Goal: Task Accomplishment & Management: Manage account settings

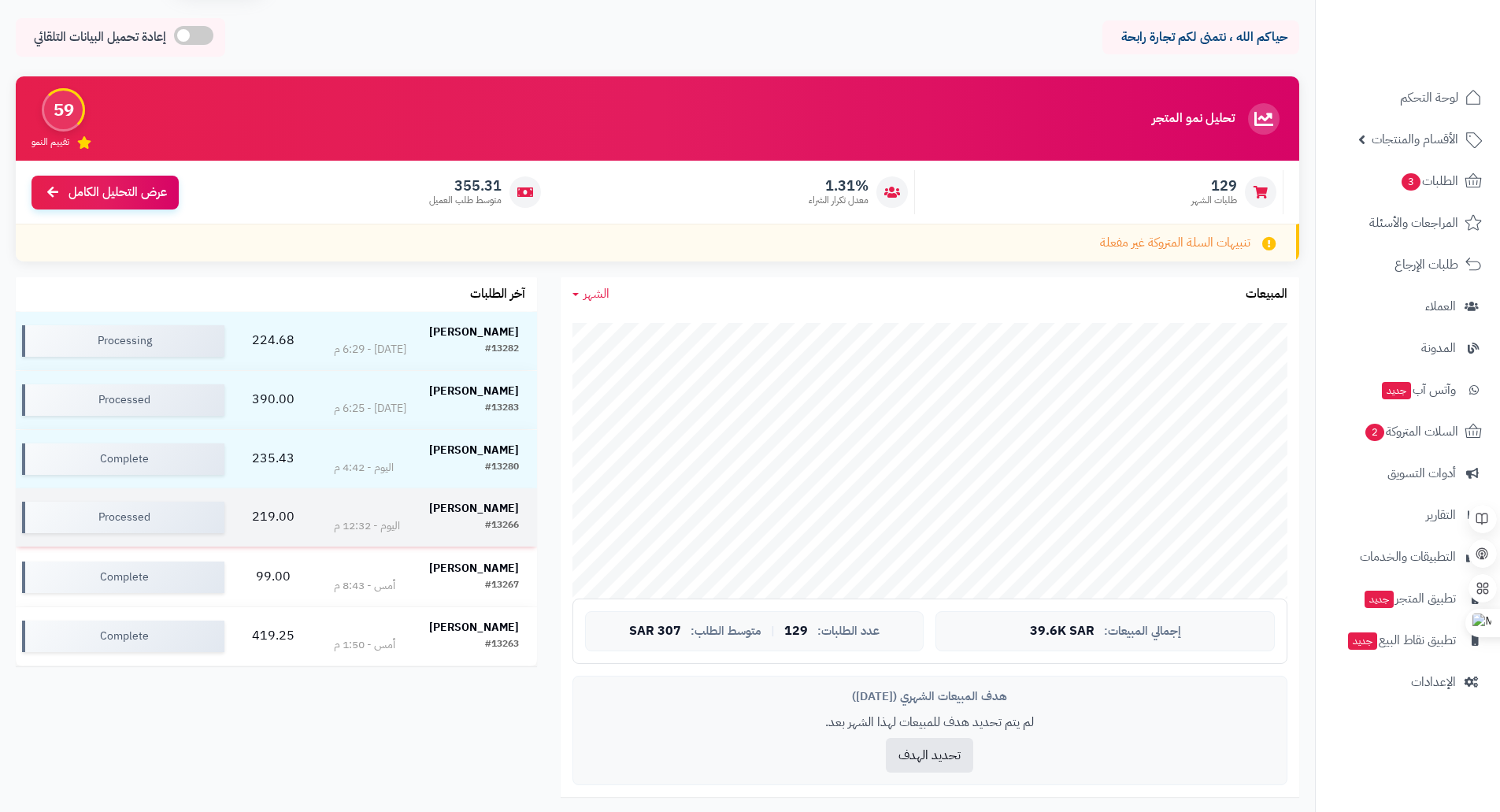
scroll to position [79, 0]
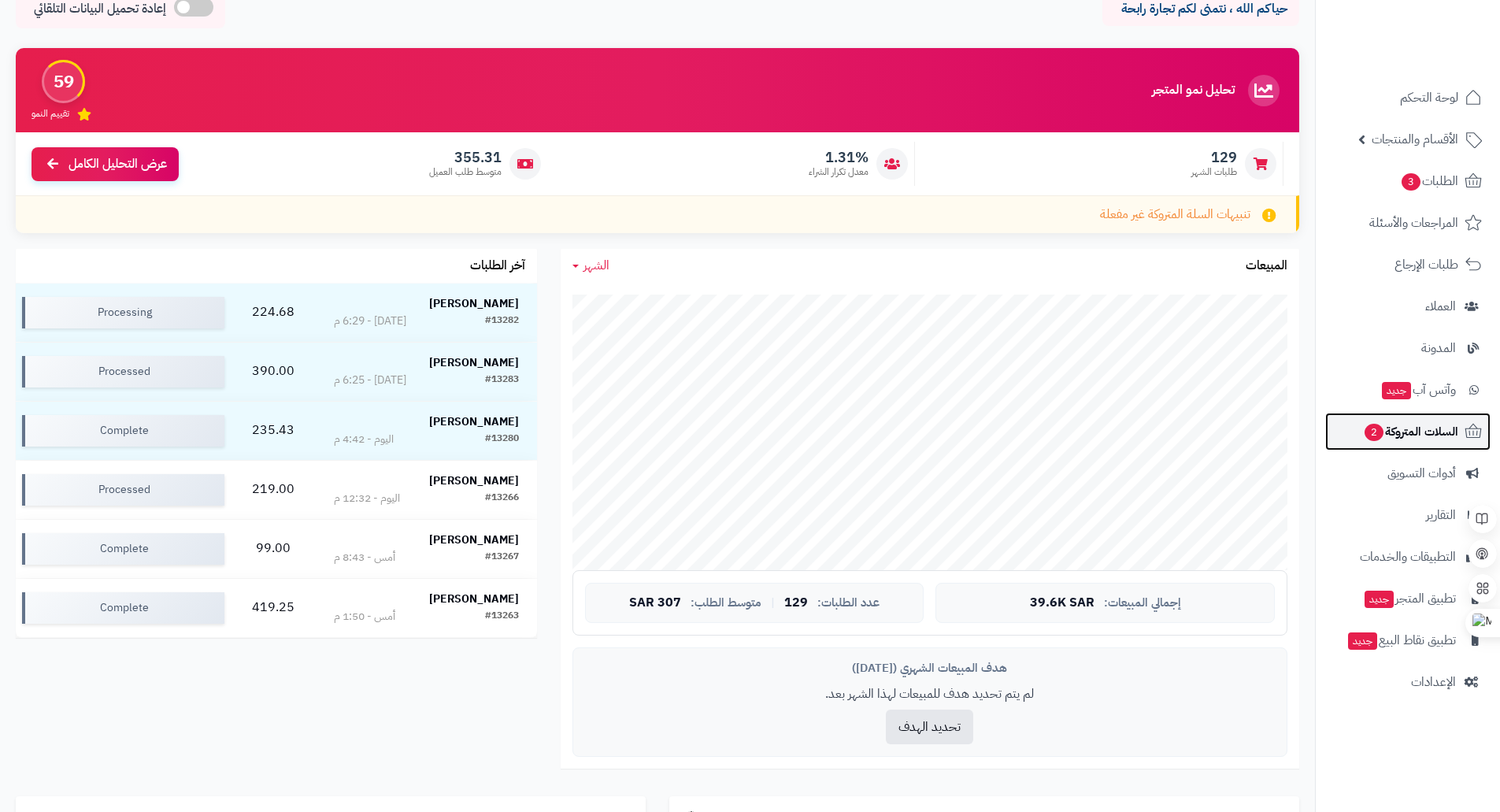
click at [1435, 435] on span "السلات المتروكة 2" at bounding box center [1410, 431] width 95 height 22
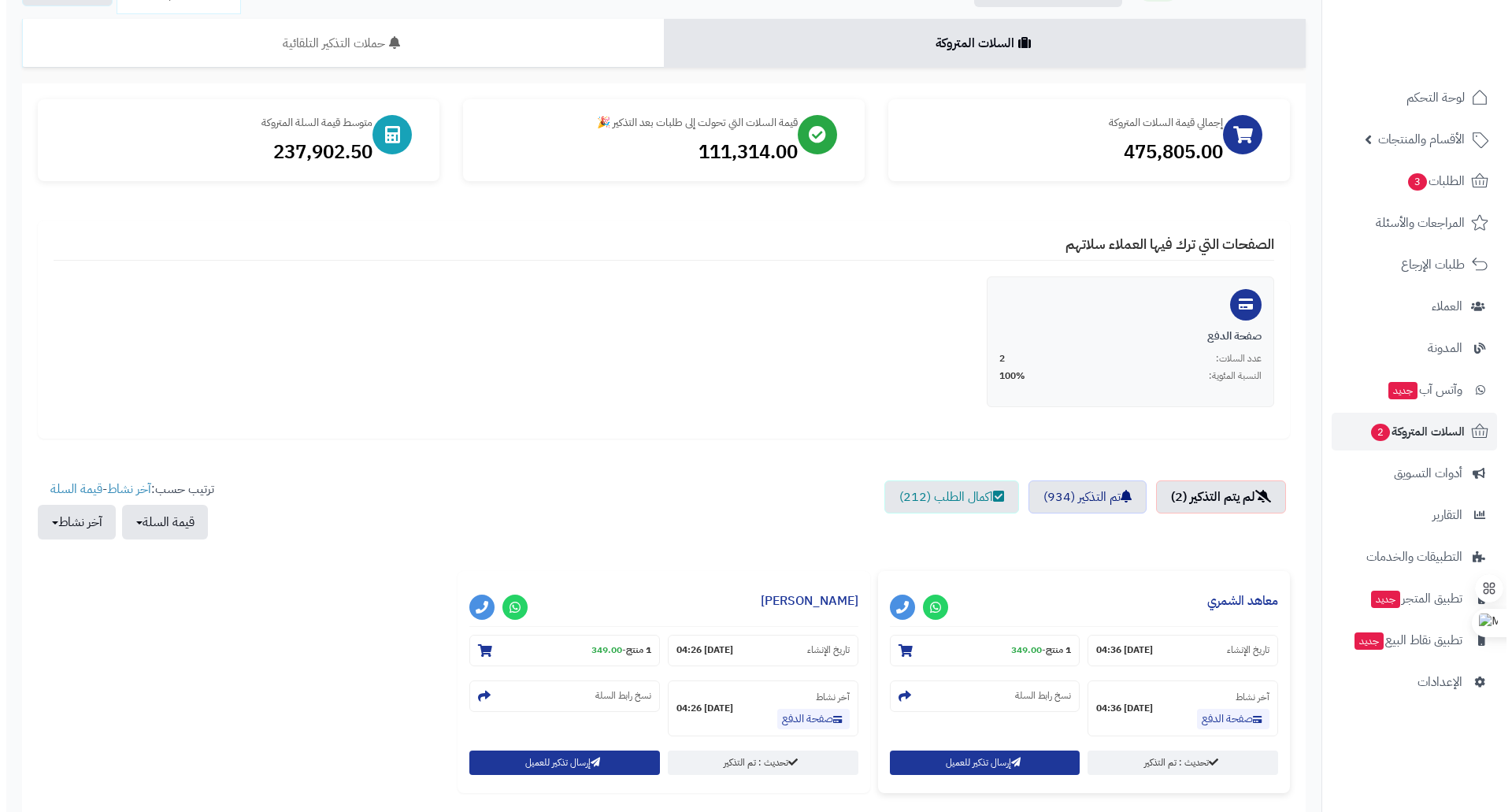
scroll to position [245, 0]
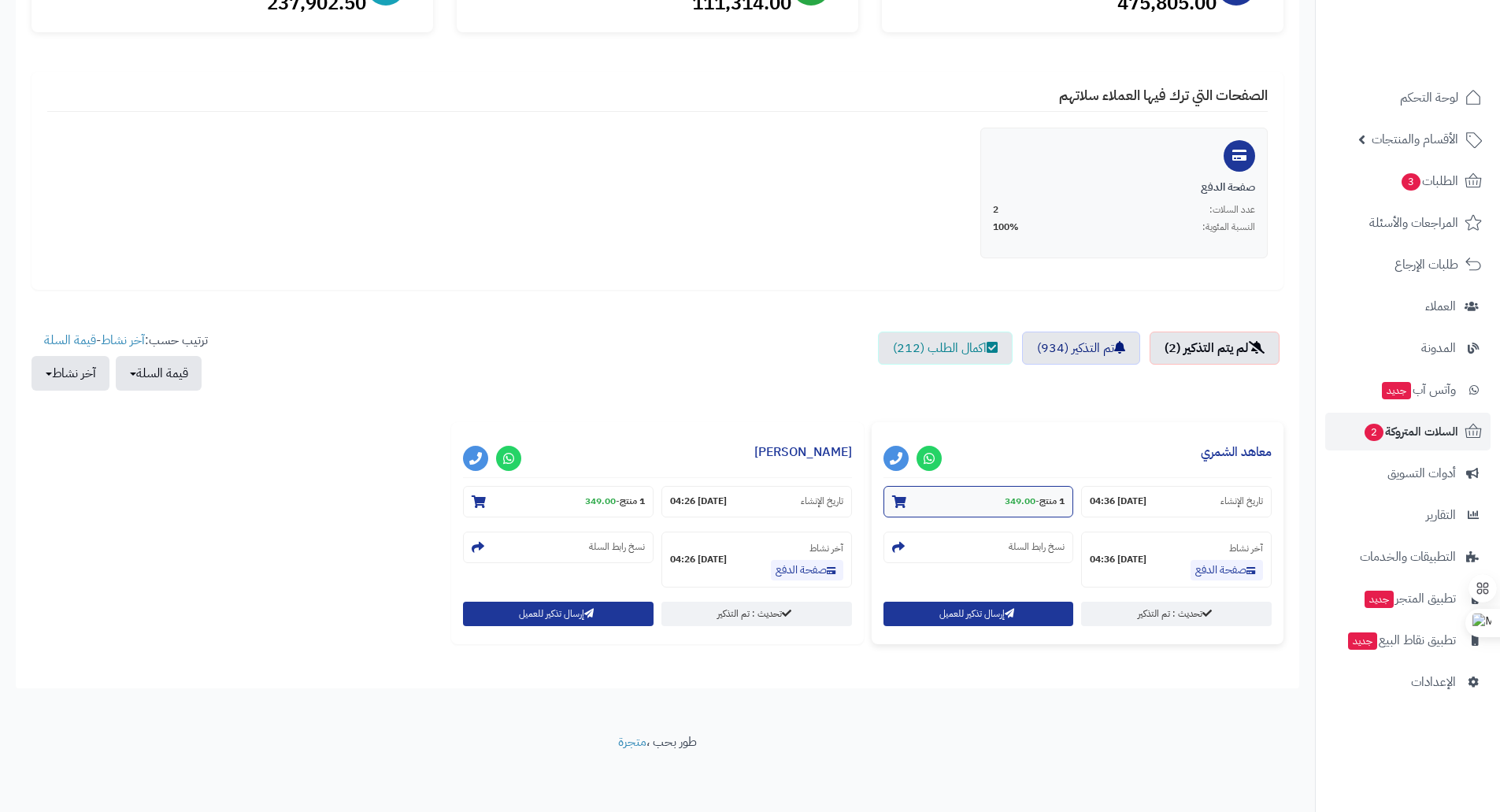
click at [1011, 501] on strong "349.00" at bounding box center [1020, 501] width 31 height 14
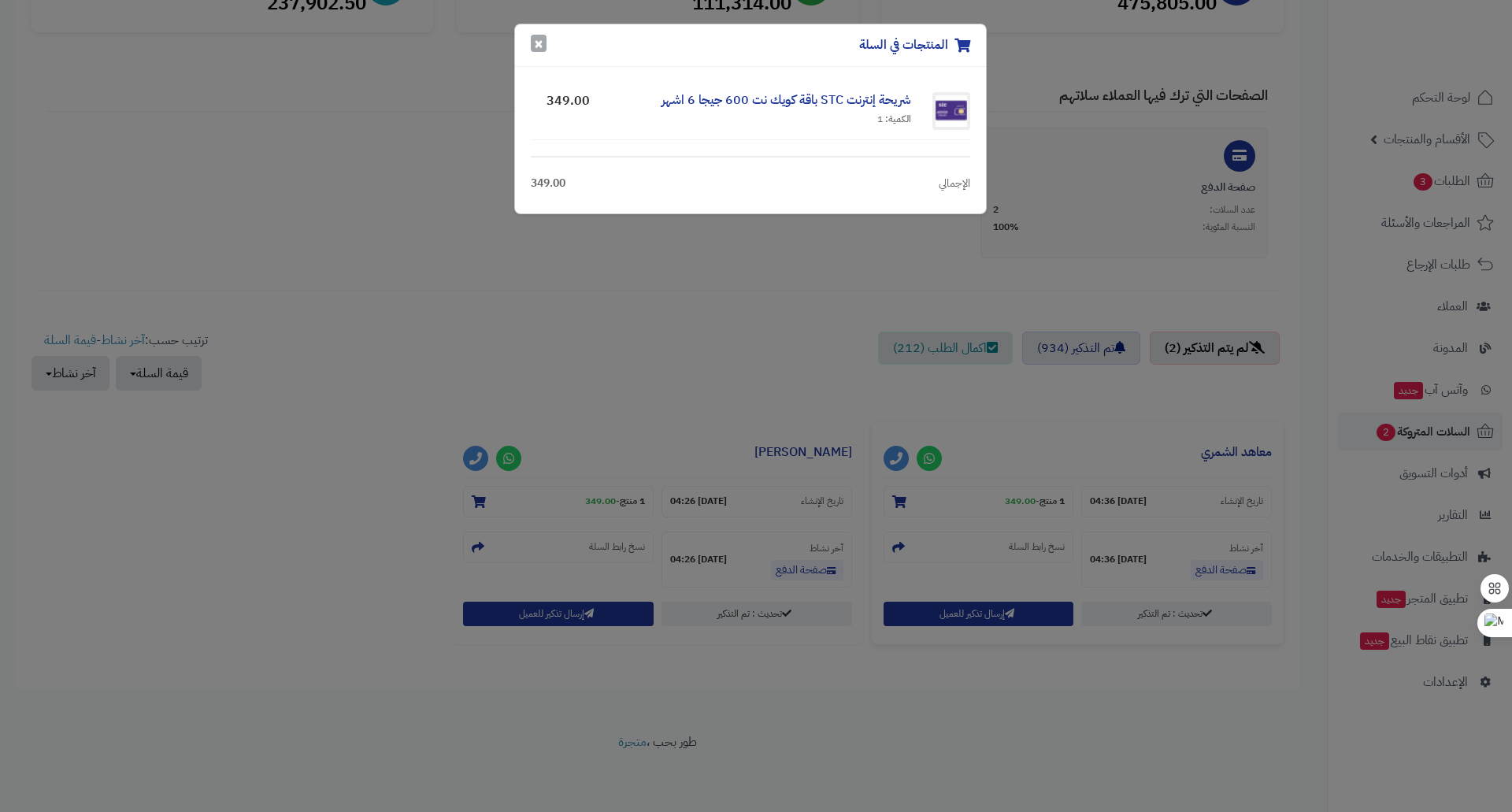
click at [537, 47] on button "×" at bounding box center [539, 43] width 16 height 18
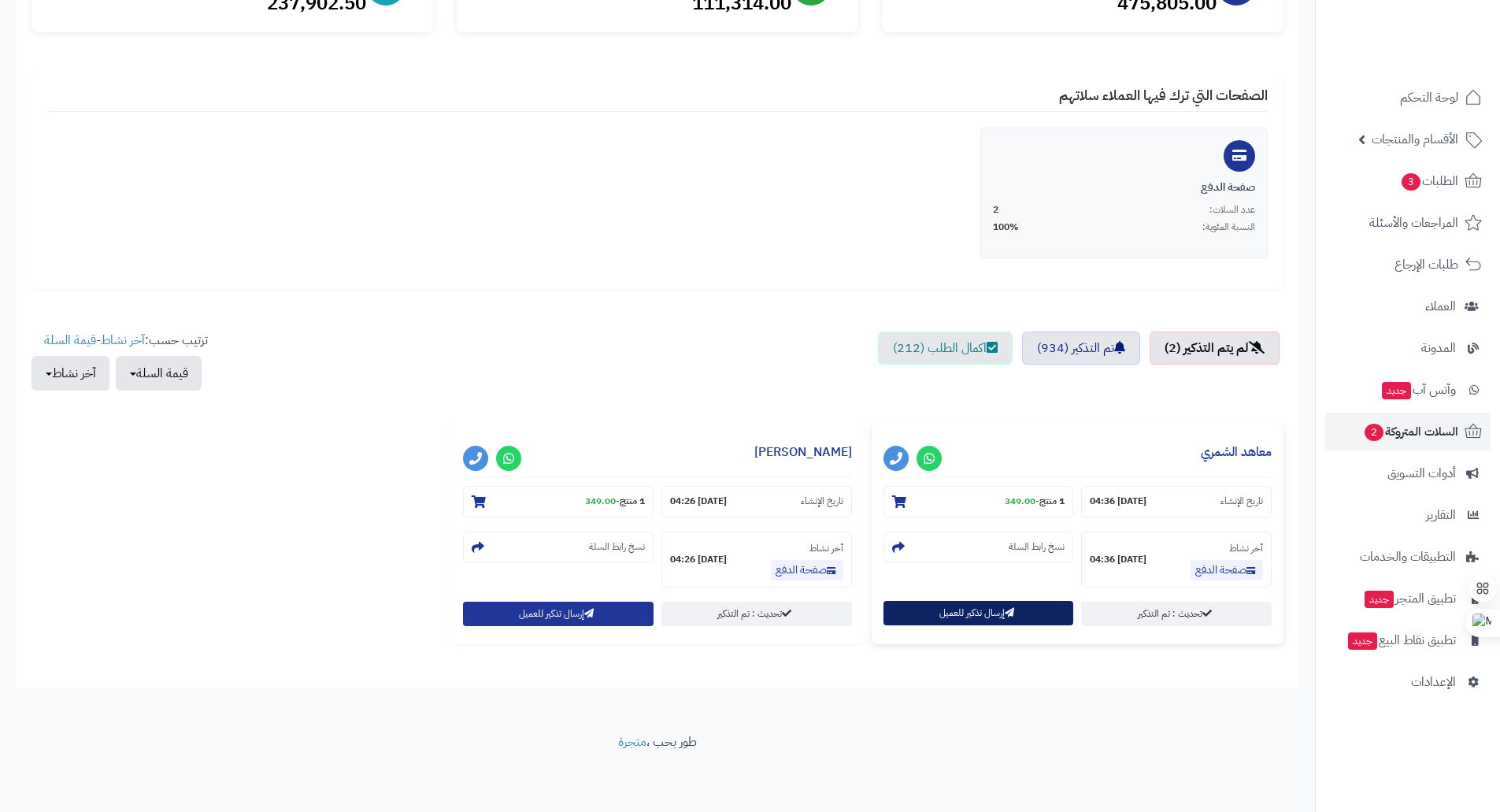
click at [1009, 612] on icon "button" at bounding box center [1009, 612] width 10 height 10
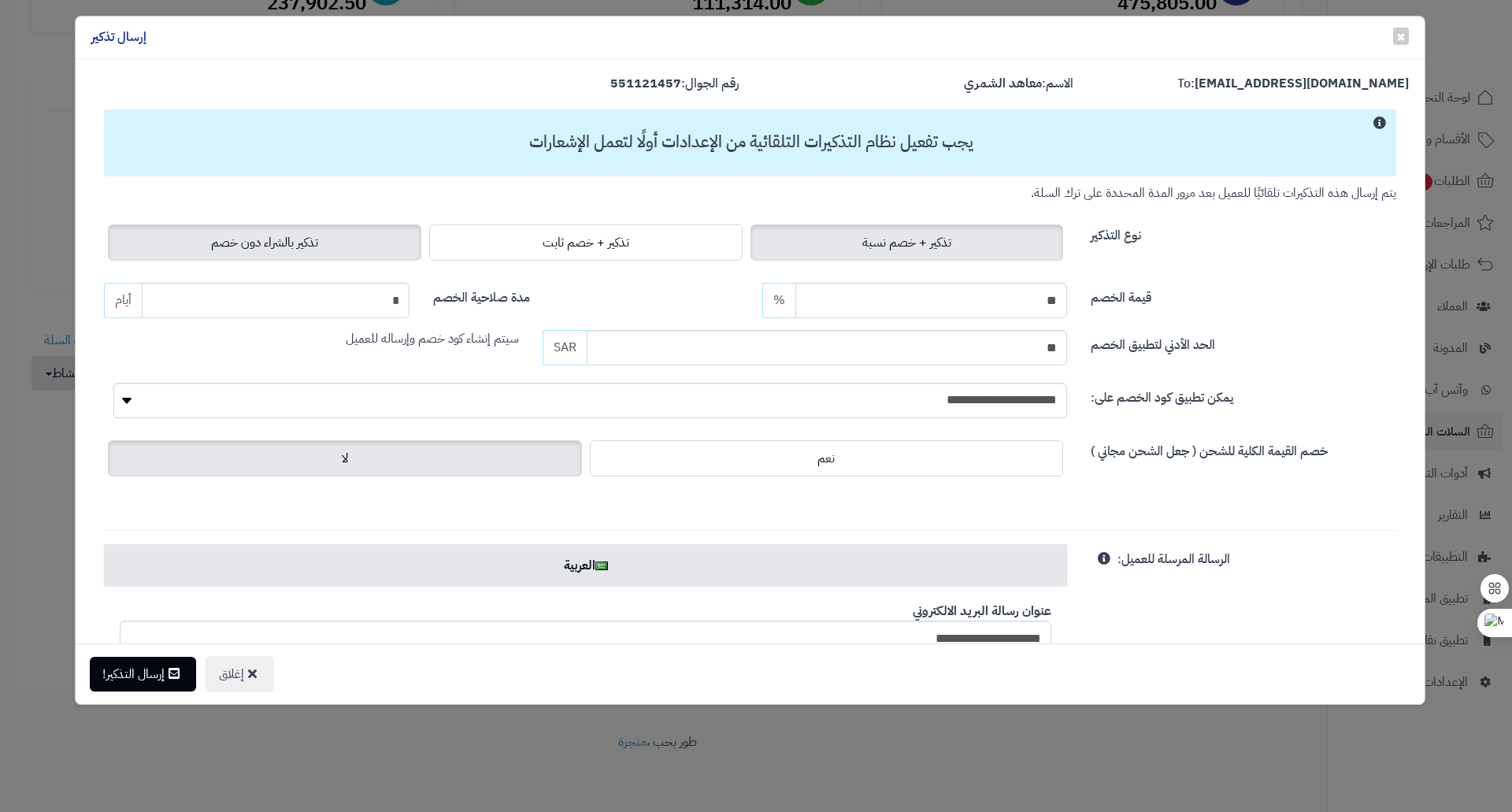
click at [312, 244] on span "تذكير بالشراء دون خصم" at bounding box center [264, 242] width 107 height 19
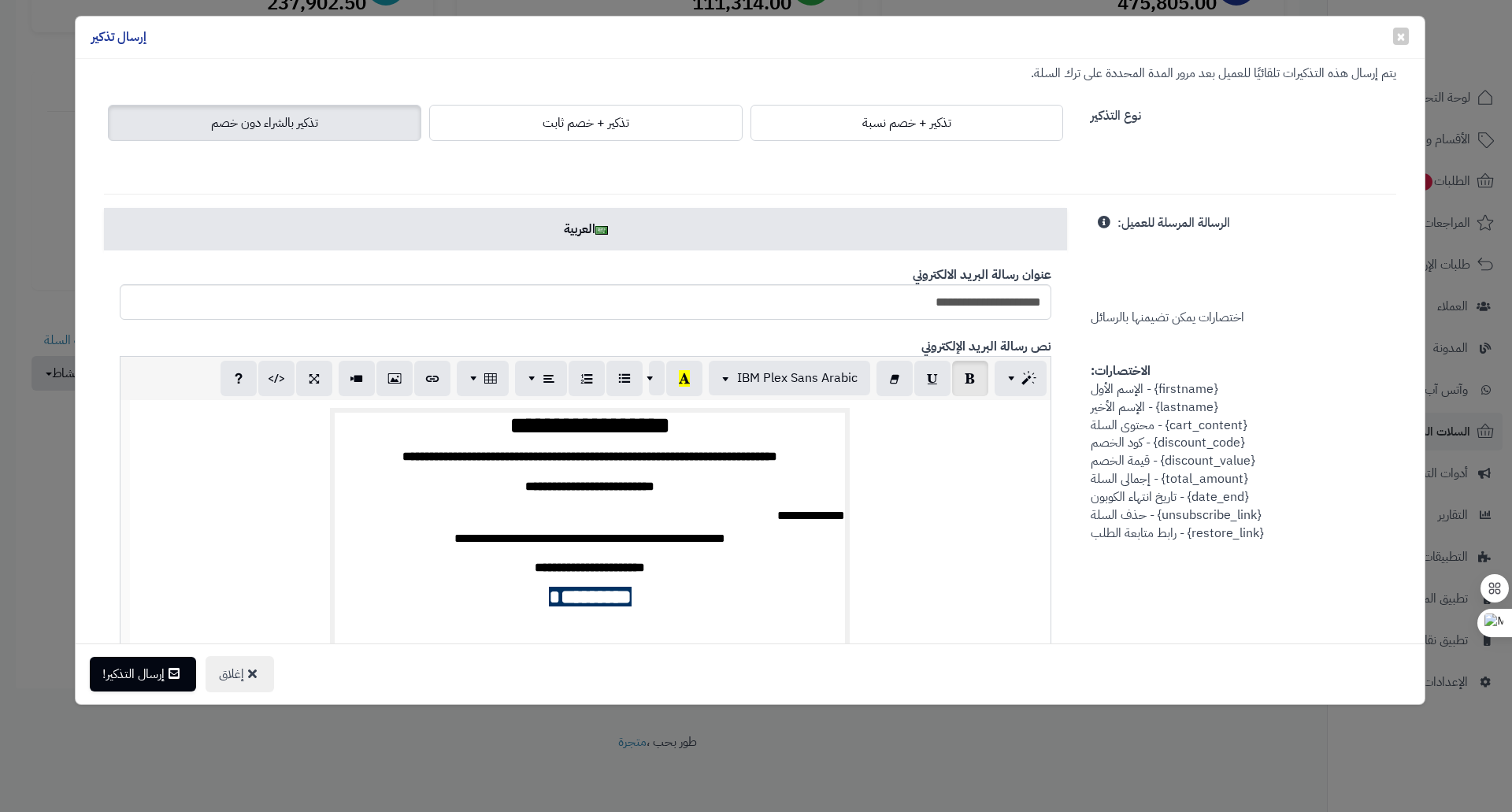
scroll to position [0, 0]
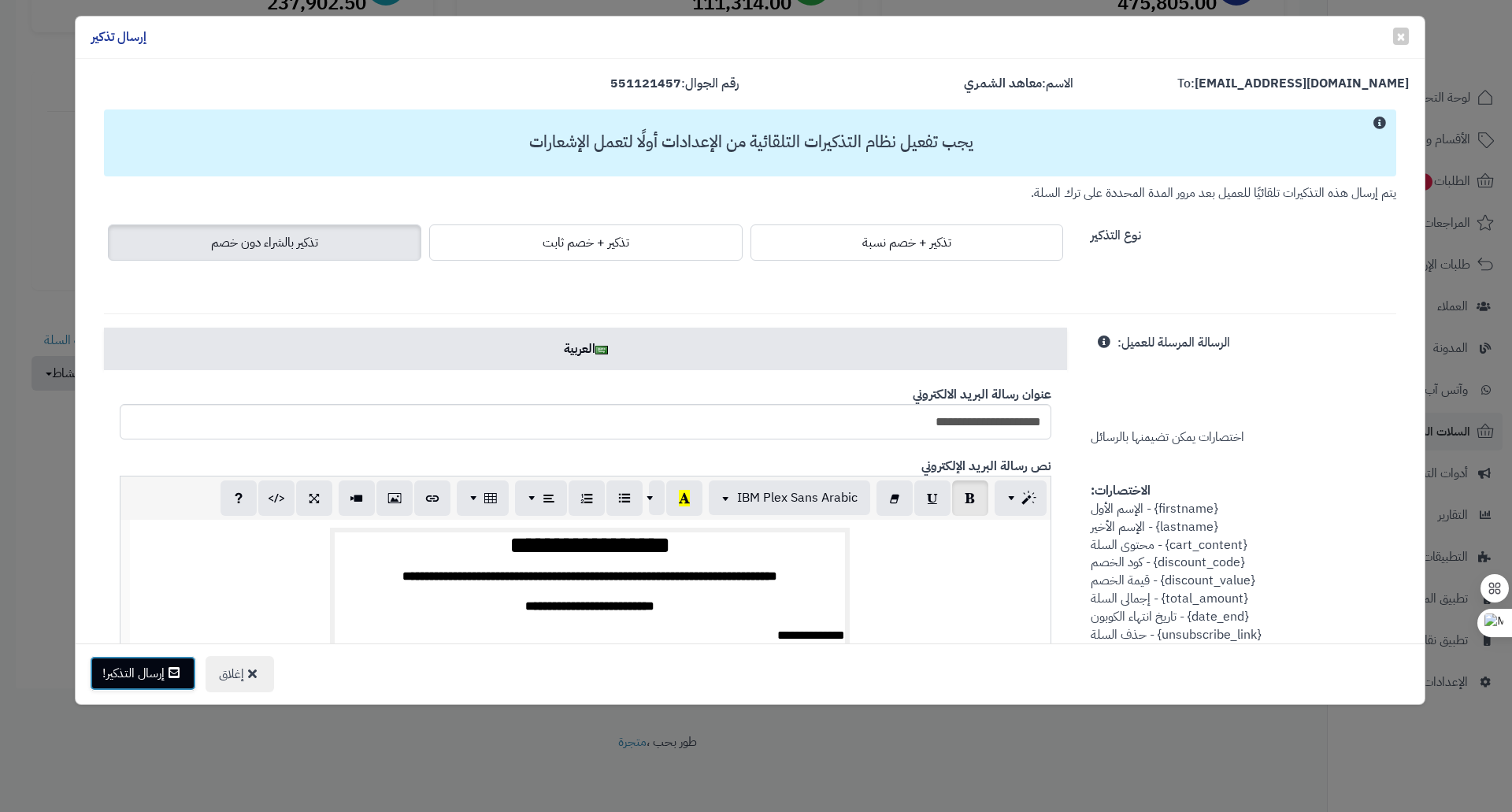
click at [136, 667] on button "إرسال التذكير!" at bounding box center [143, 673] width 106 height 35
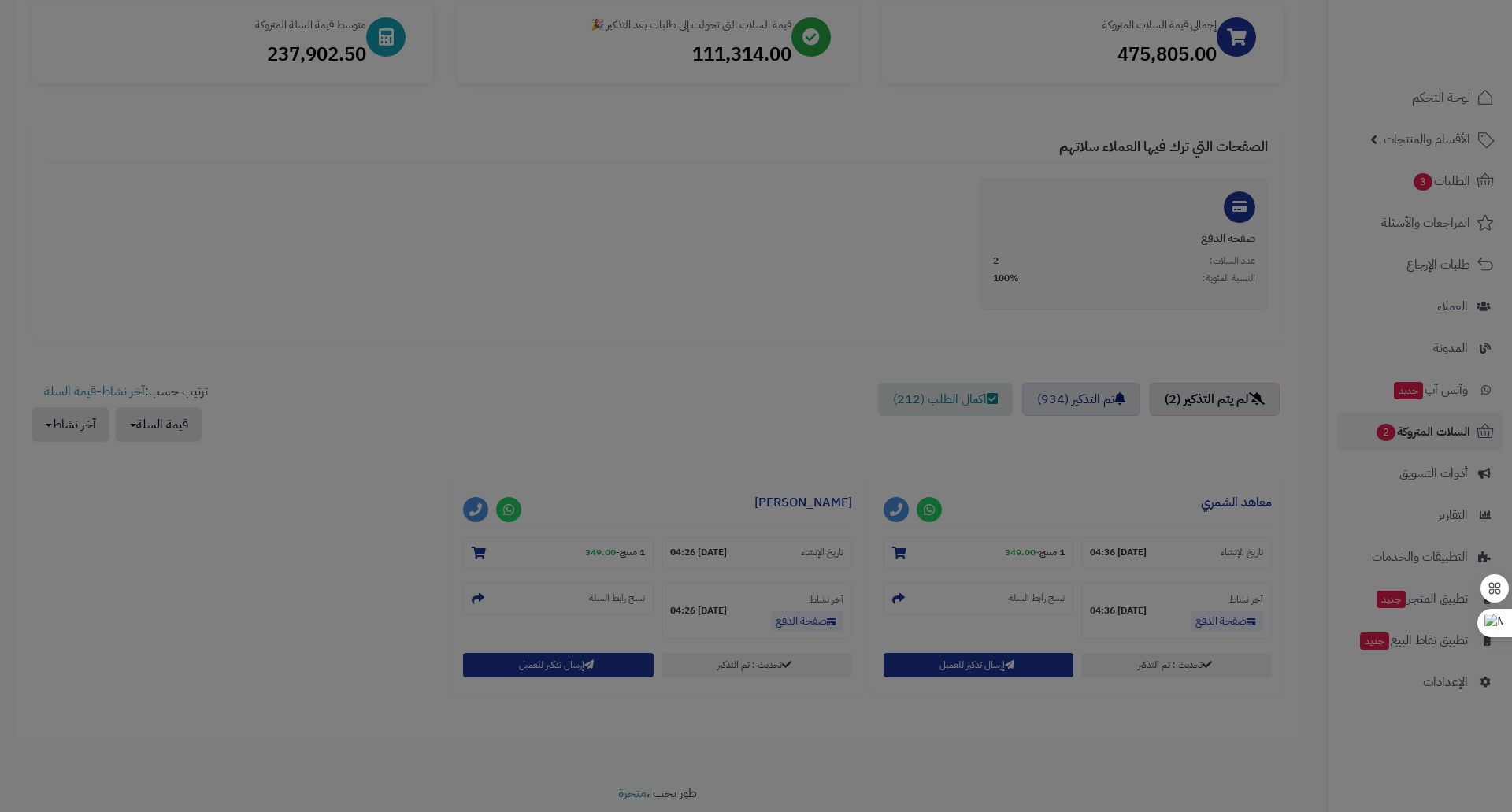
scroll to position [296, 0]
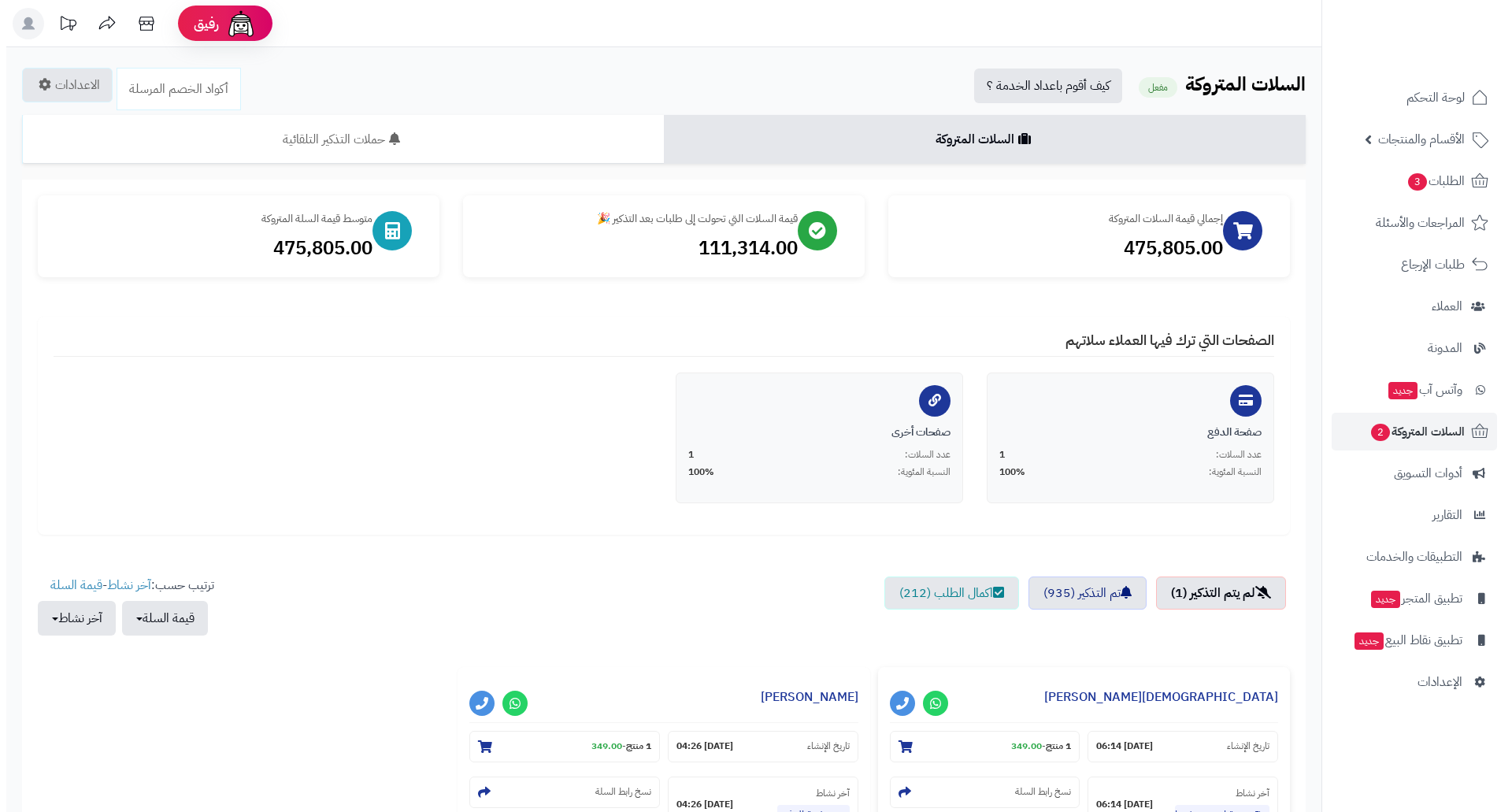
scroll to position [245, 0]
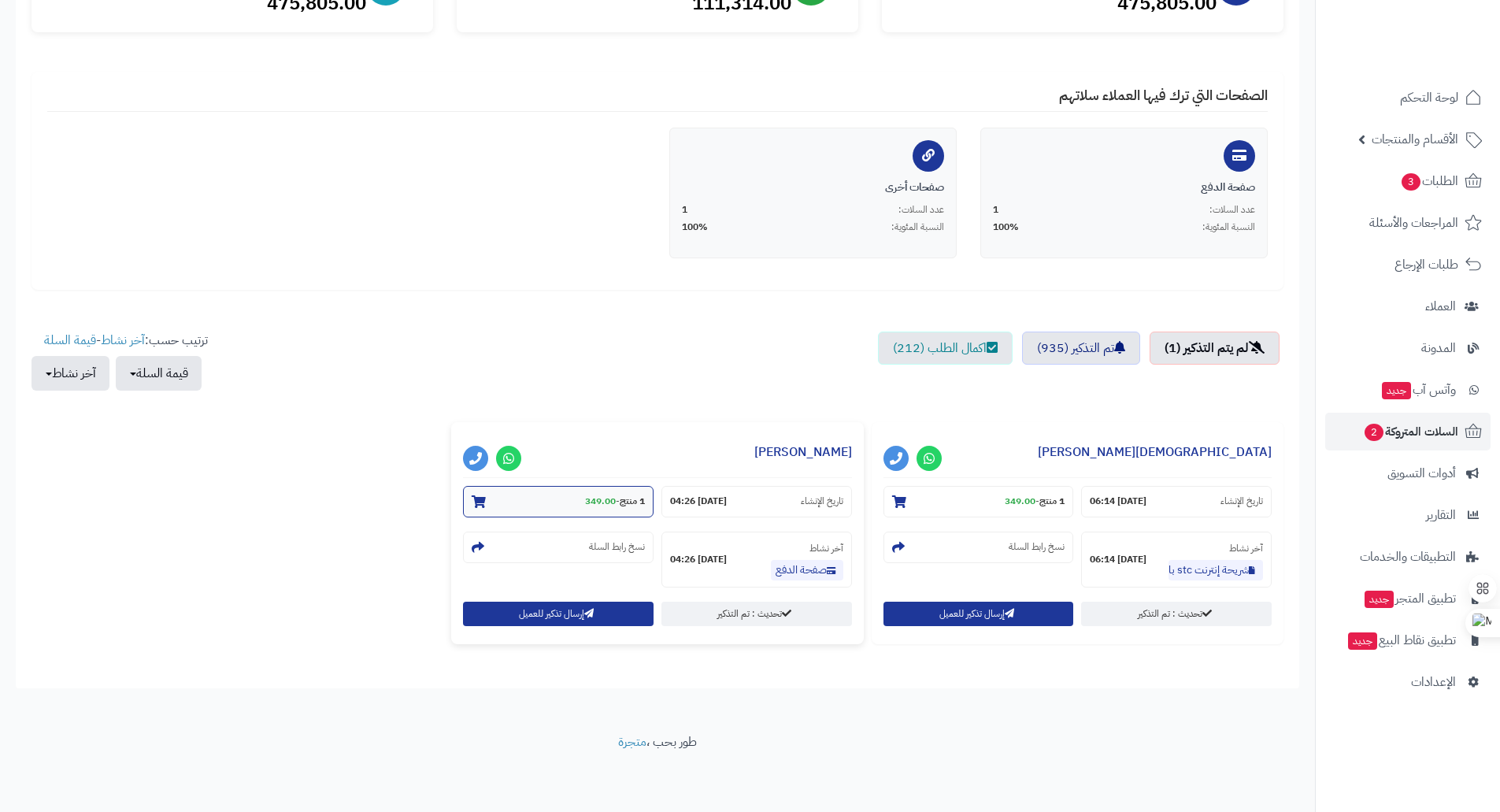
click at [590, 505] on strong "349.00" at bounding box center [600, 501] width 31 height 14
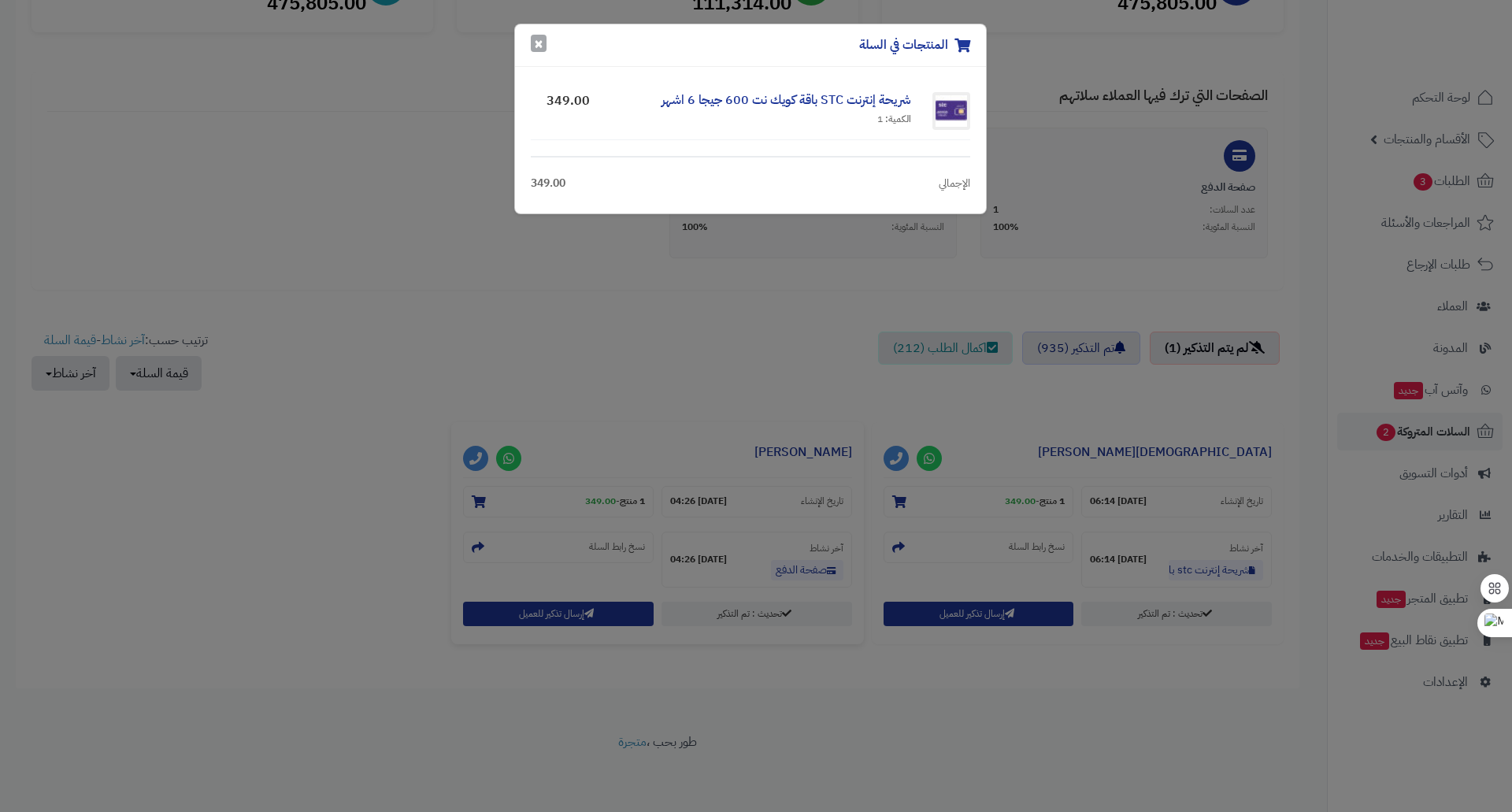
click at [536, 46] on button "×" at bounding box center [539, 43] width 16 height 18
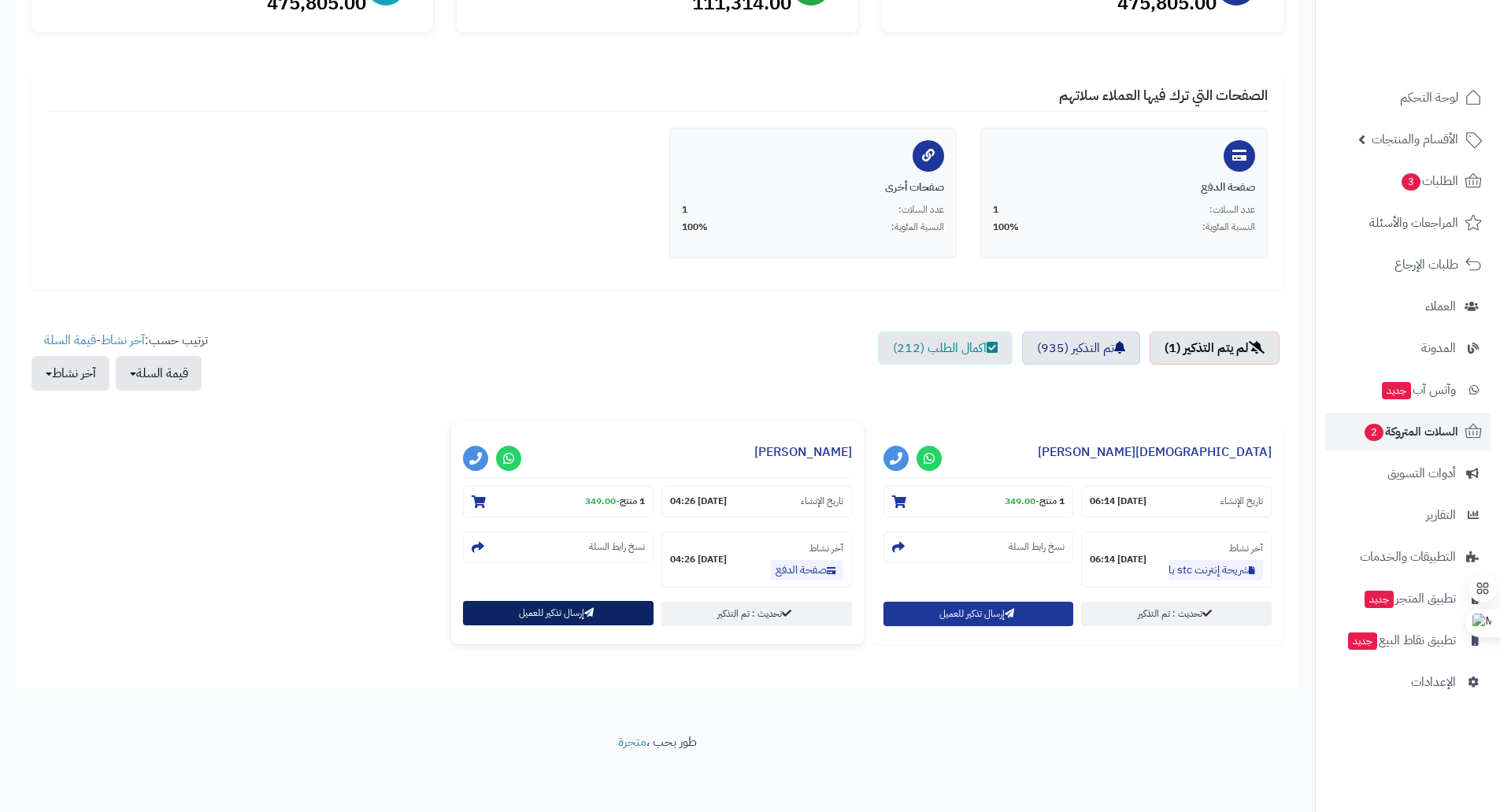
click at [570, 612] on button "إرسال تذكير للعميل" at bounding box center [558, 612] width 191 height 24
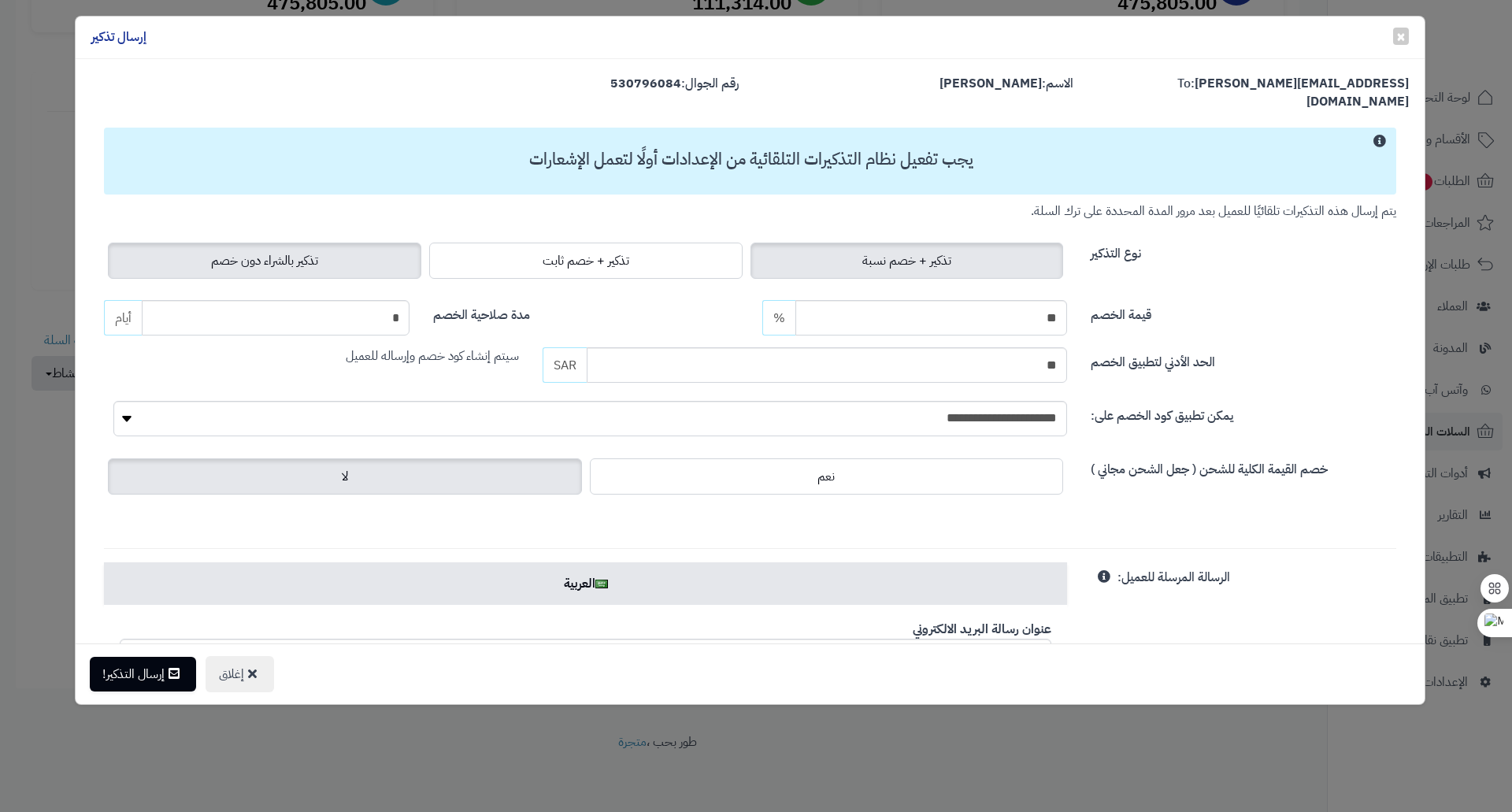
click at [345, 242] on label "تذكير بالشراء دون خصم" at bounding box center [264, 260] width 313 height 36
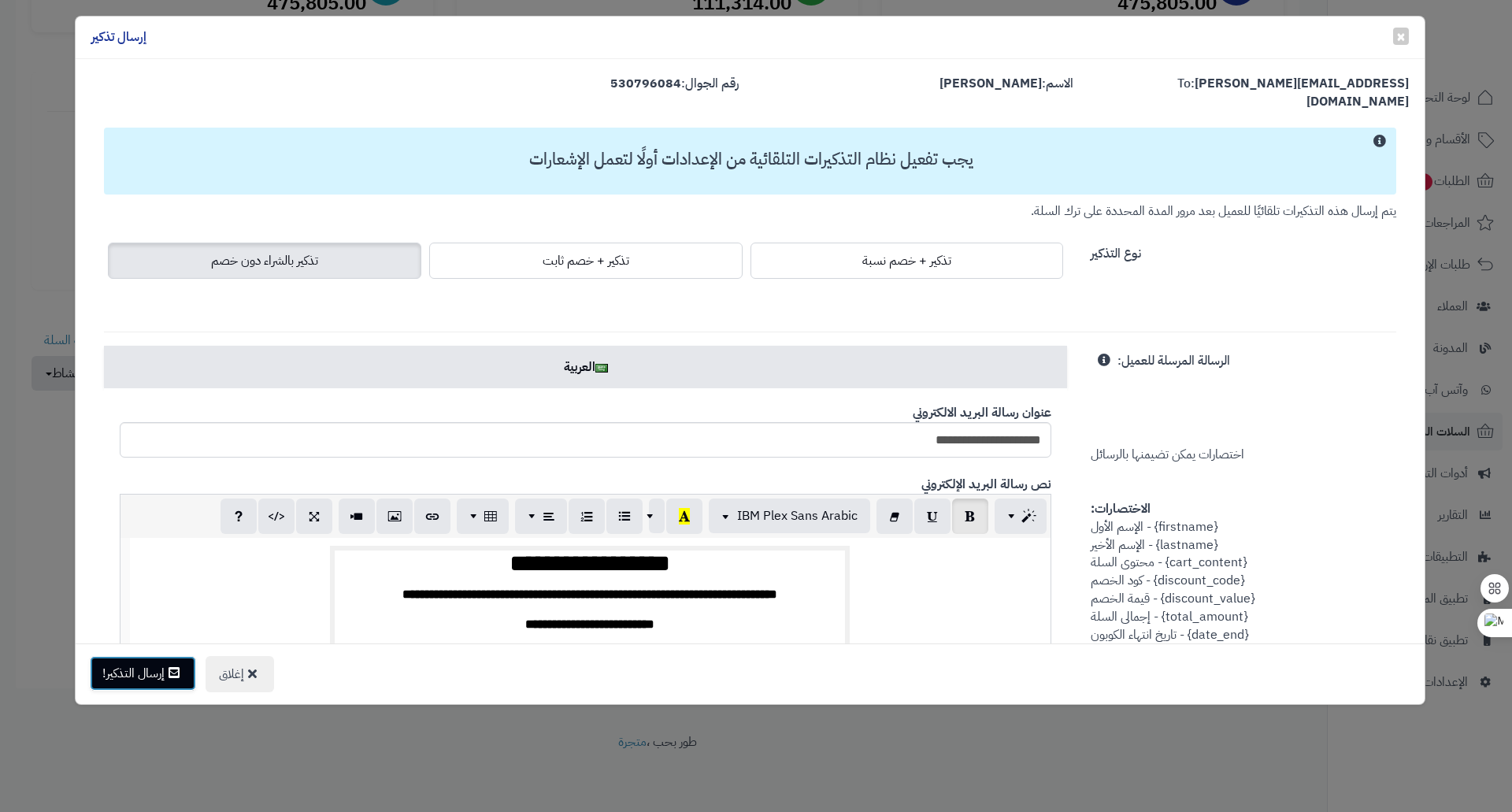
click at [145, 665] on button "إرسال التذكير!" at bounding box center [143, 673] width 106 height 35
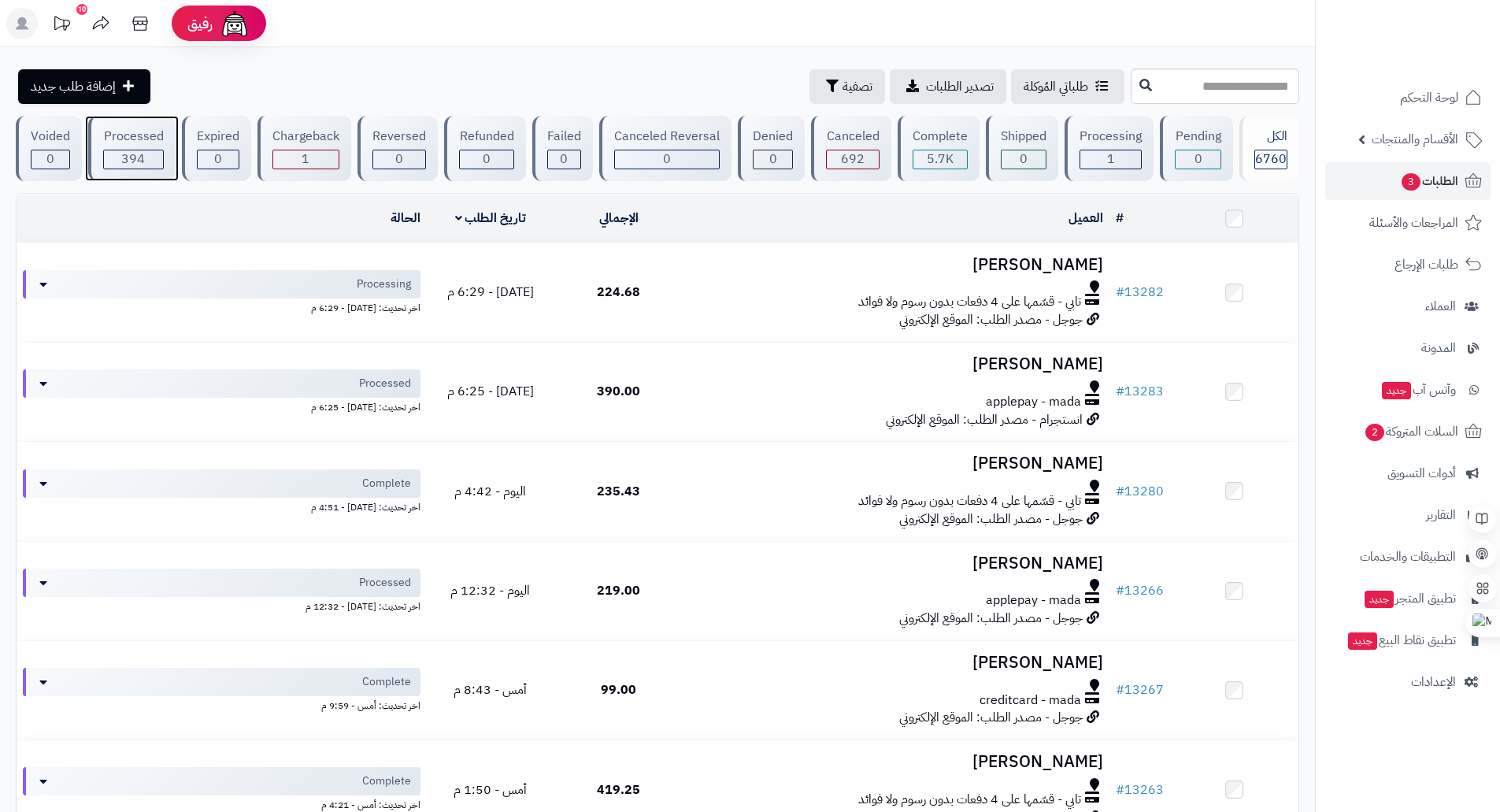
click at [144, 155] on span "394" at bounding box center [133, 159] width 23 height 19
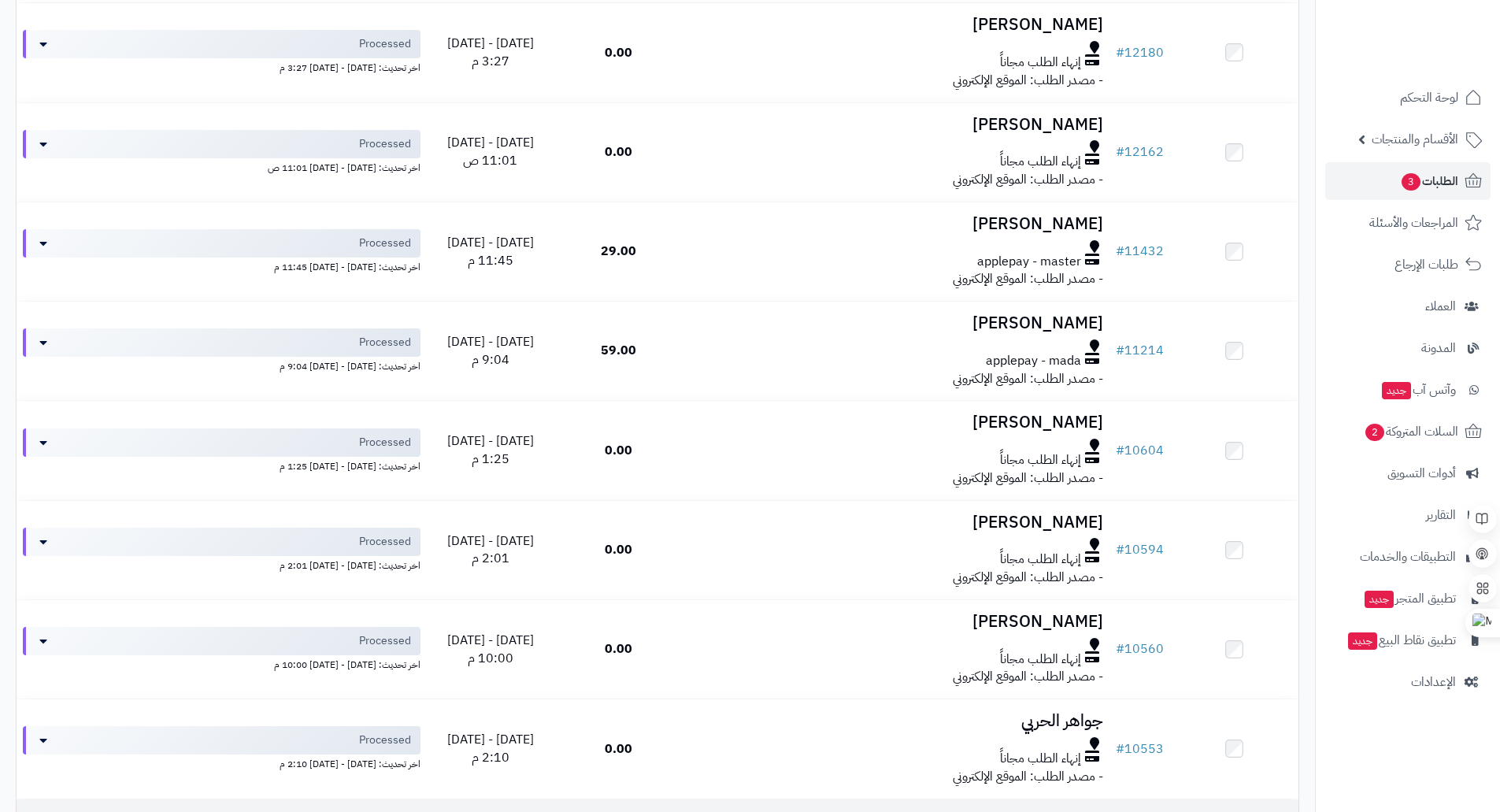
scroll to position [1636, 0]
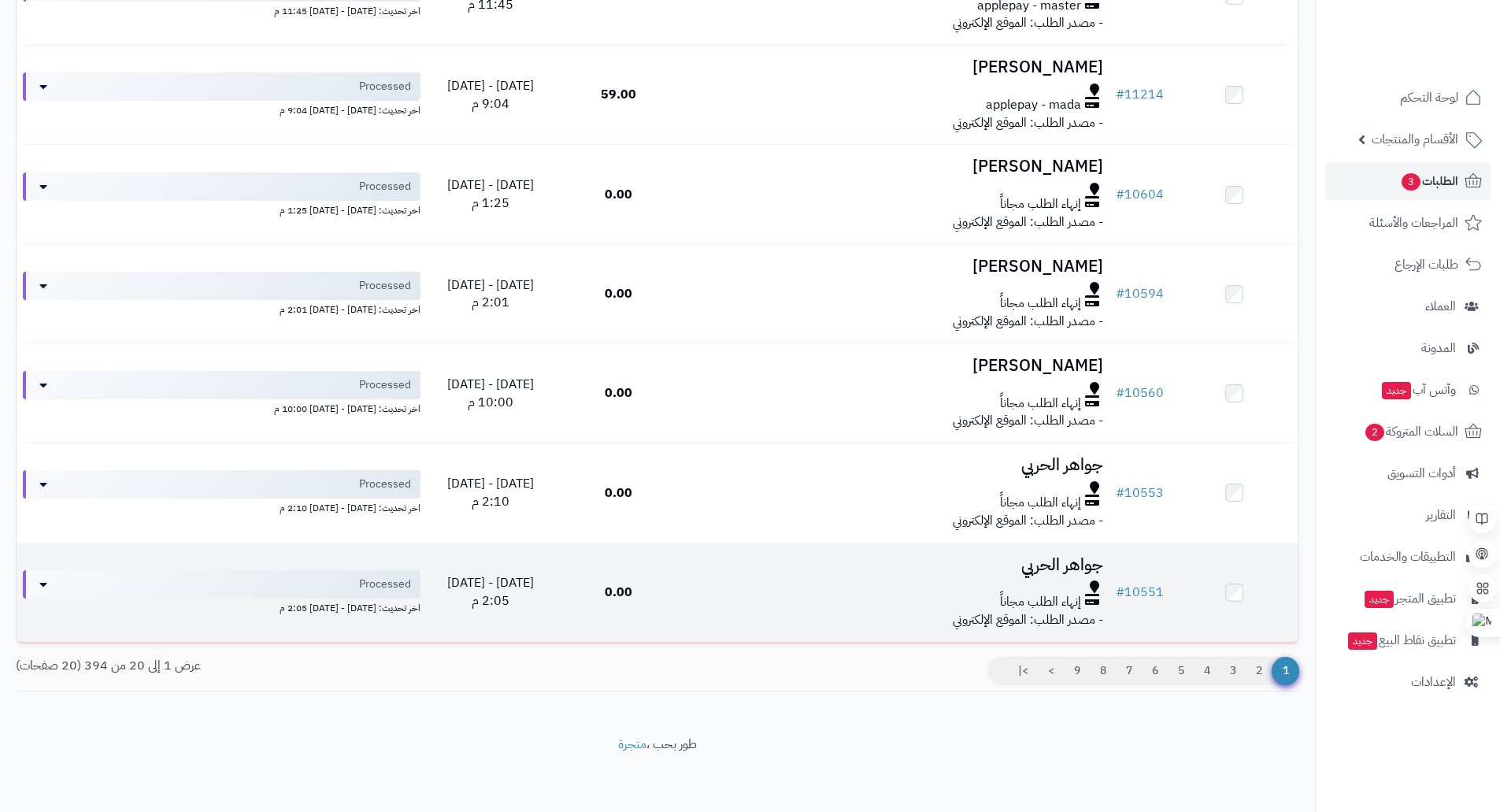
click at [1063, 563] on h3 "جواهر الحربي" at bounding box center [896, 565] width 414 height 19
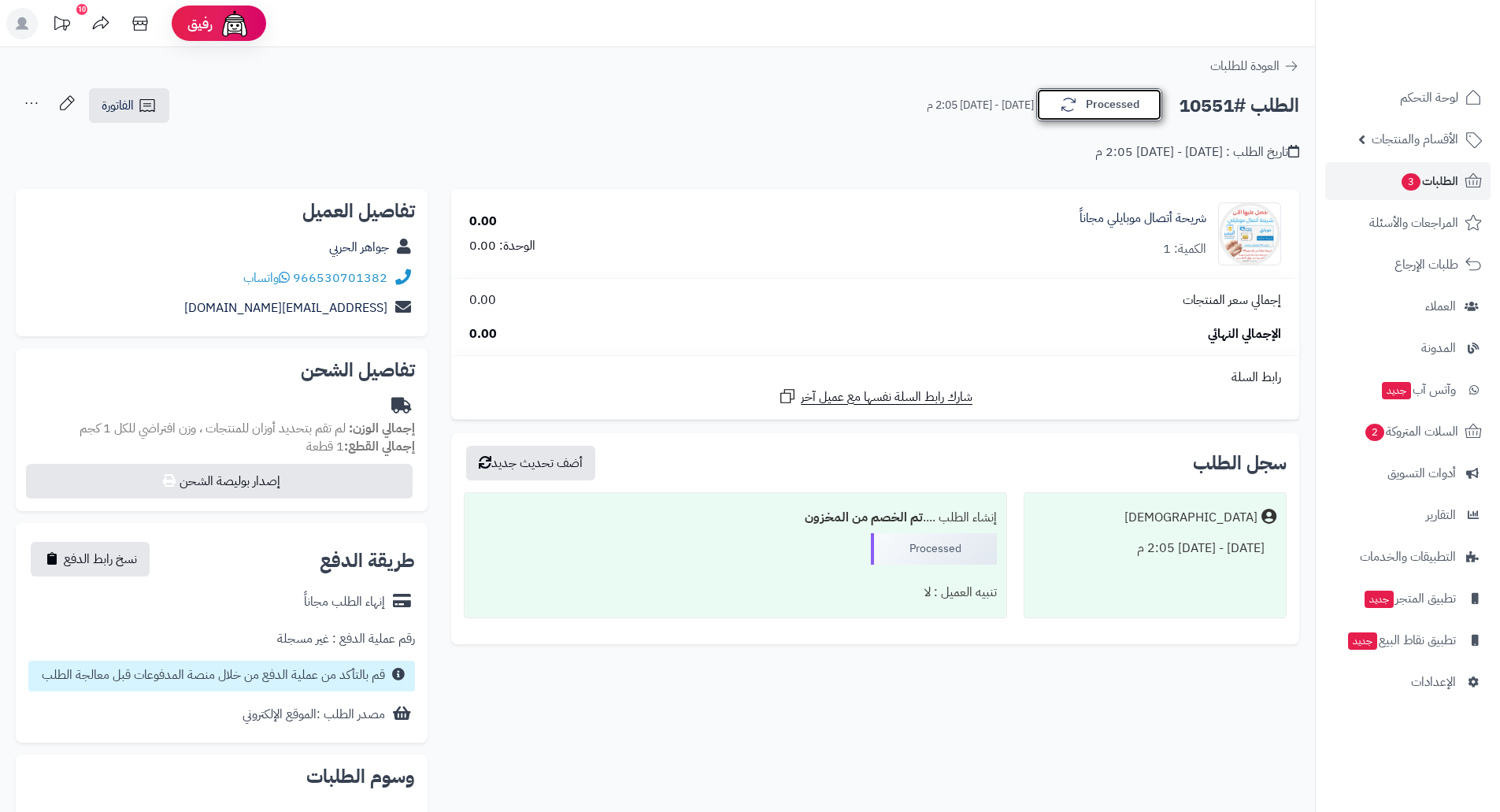
click at [1102, 94] on button "Processed" at bounding box center [1098, 105] width 126 height 33
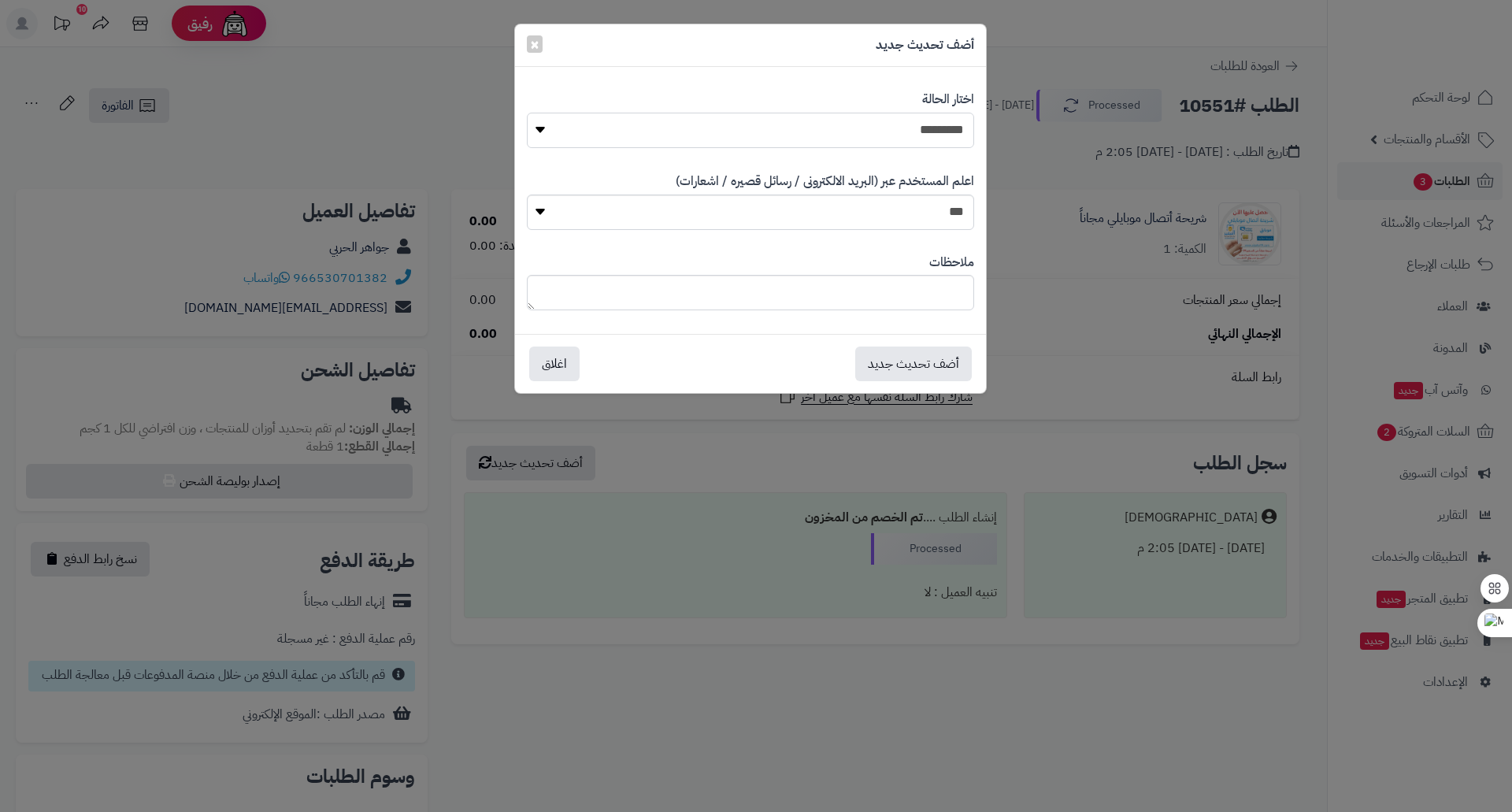
click at [971, 119] on select "**********" at bounding box center [750, 130] width 448 height 35
select select "*"
click at [527, 113] on select "**********" at bounding box center [750, 130] width 448 height 35
click at [941, 216] on select "*** **" at bounding box center [750, 212] width 448 height 35
select select "*"
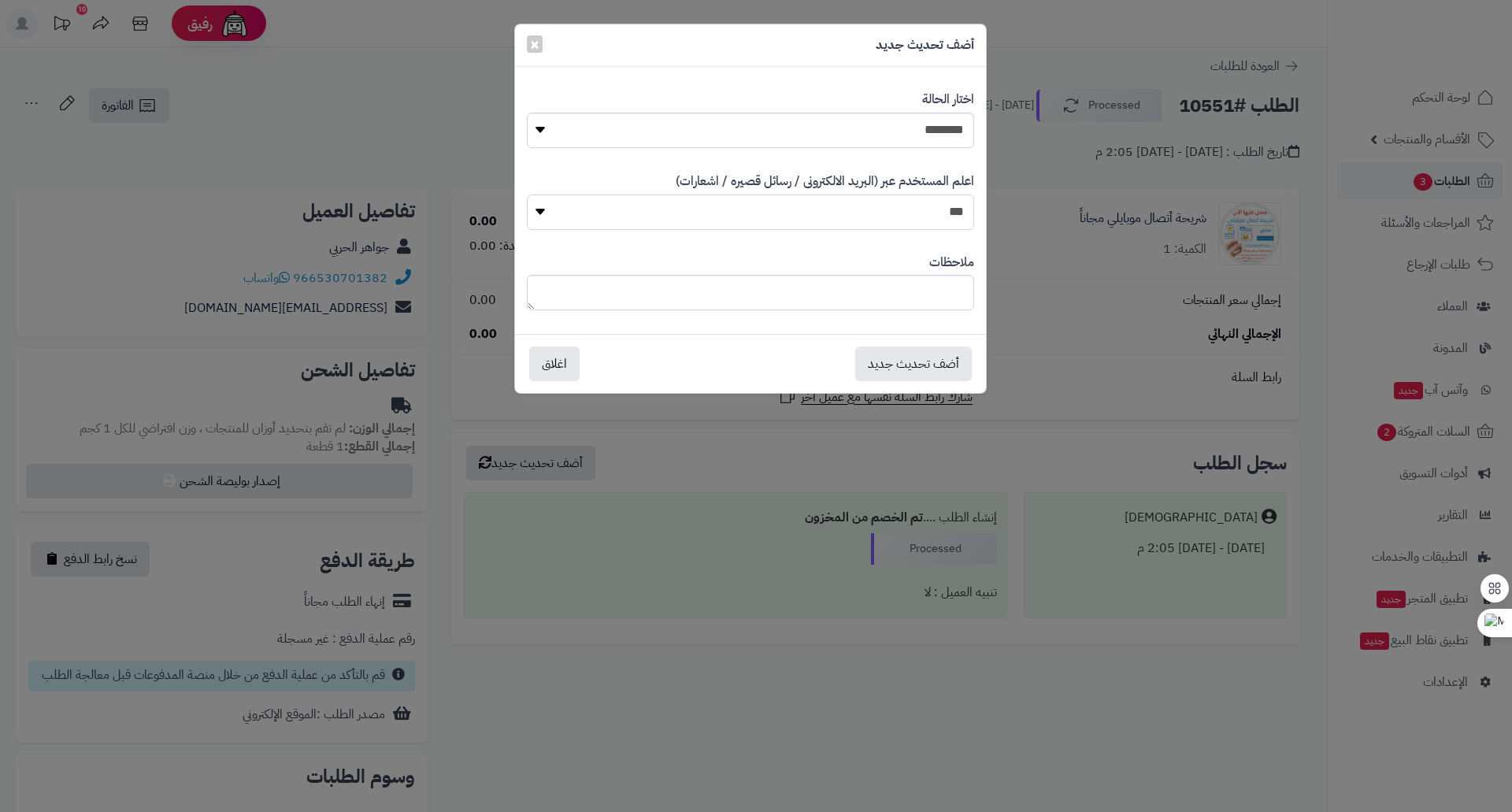
click at [527, 195] on select "*** **" at bounding box center [750, 212] width 448 height 35
click at [892, 365] on button "أضف تحديث جديد" at bounding box center [913, 362] width 117 height 35
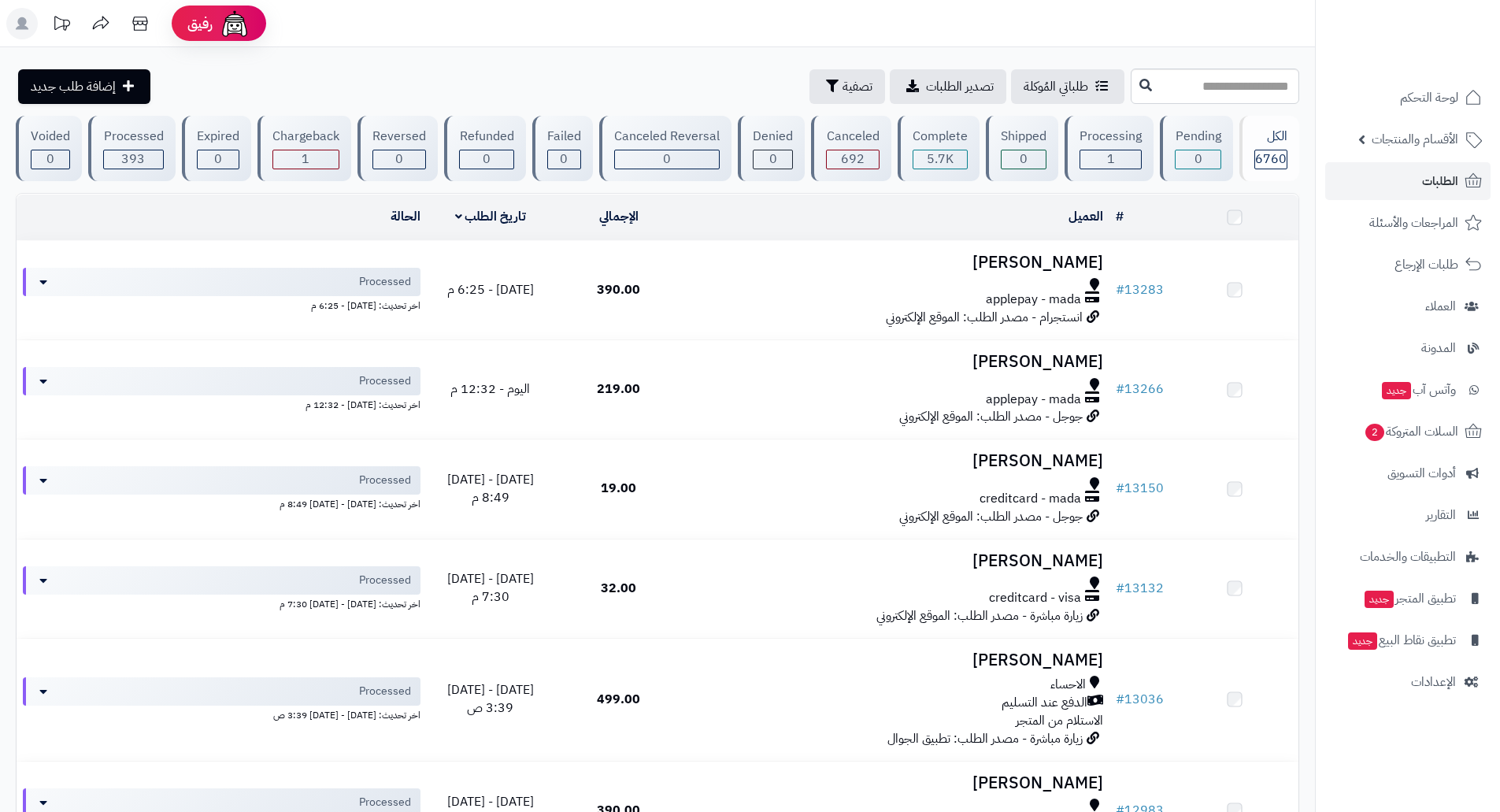
scroll to position [1636, 0]
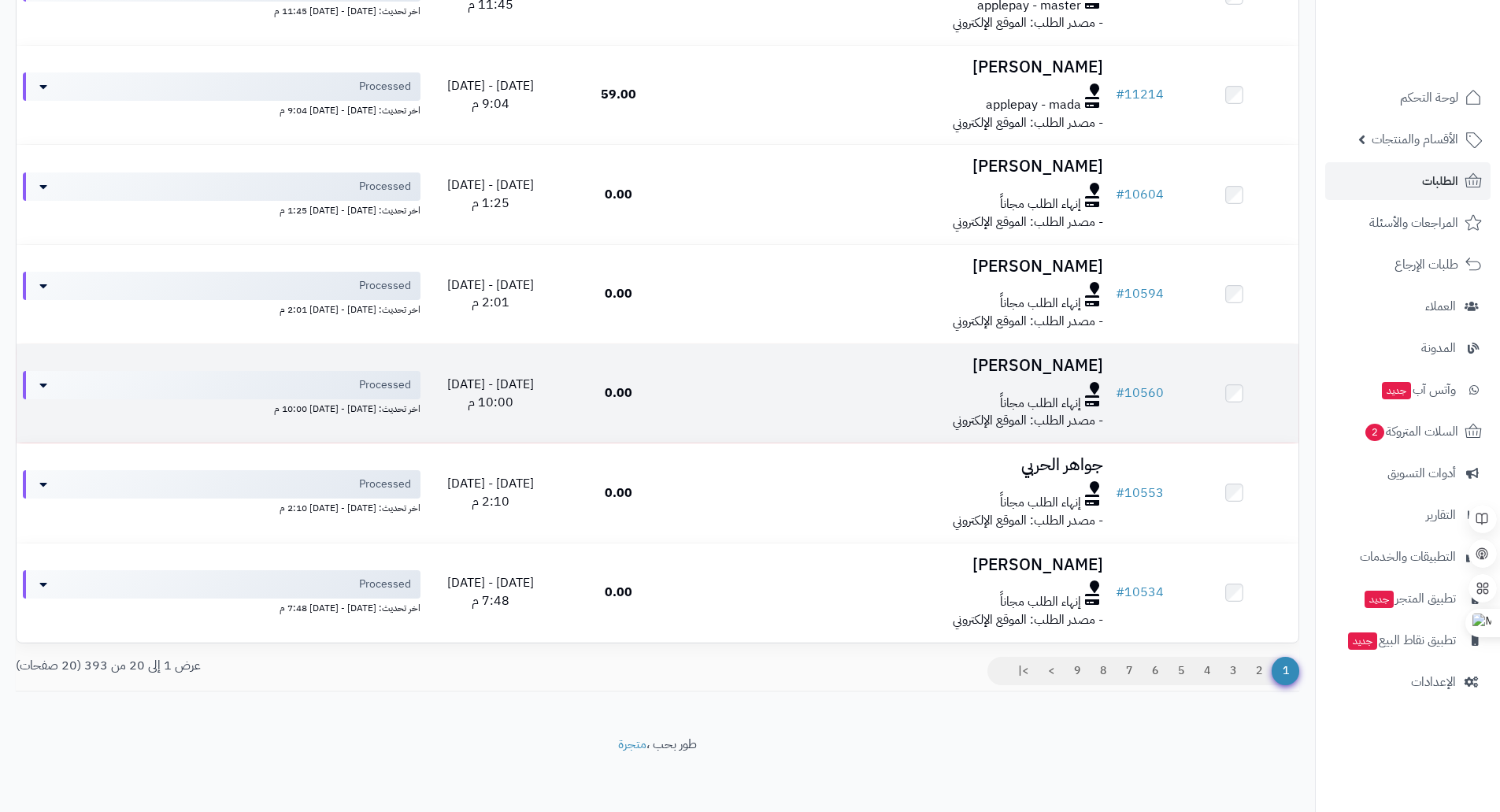
click at [1037, 357] on h3 "Saida Saida" at bounding box center [896, 365] width 414 height 19
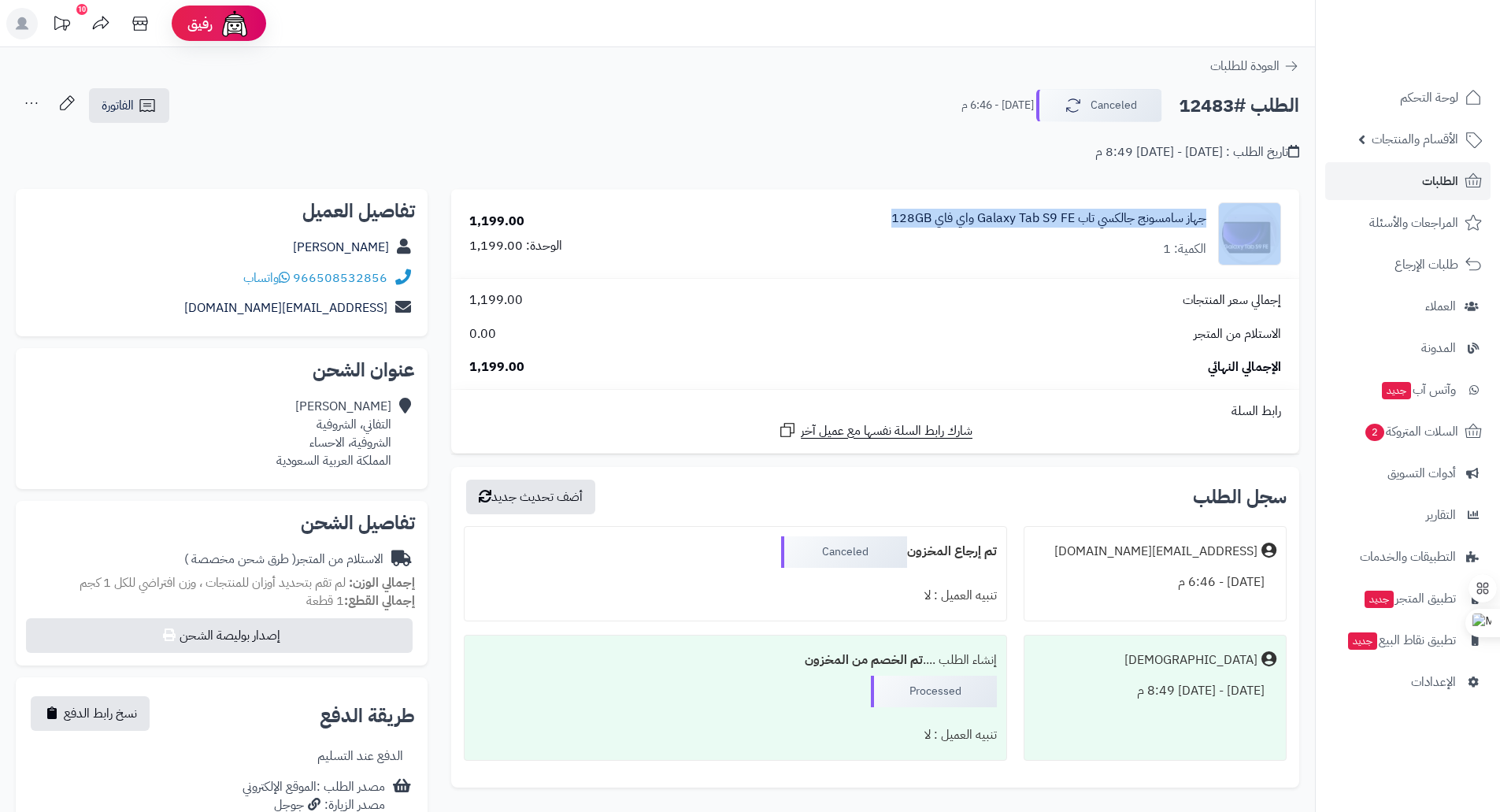
drag, startPoint x: 865, startPoint y: 220, endPoint x: 1214, endPoint y: 218, distance: 349.0
click at [1214, 218] on div "جهاز سامسونج جالكسي تاب Galaxy Tab S9 FE واي فاي 128GB الكمية: 1" at bounding box center [974, 233] width 637 height 63
copy div "جهاز سامسونج جالكسي تاب Galaxy Tab S9 FE واي فاي 128GB"
click at [1437, 45] on img at bounding box center [1439, 61] width 92 height 33
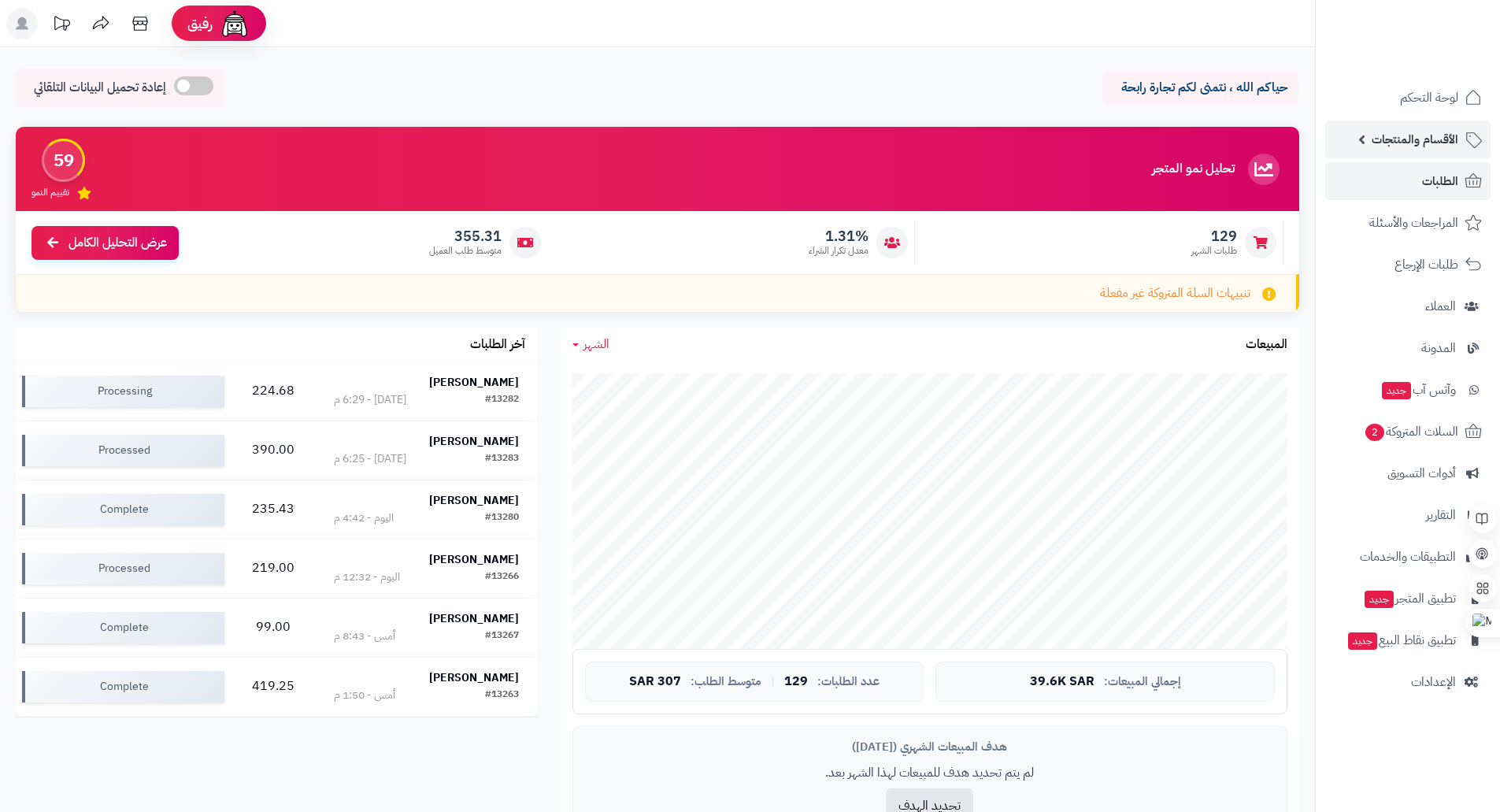
click at [1411, 138] on span "الأقسام والمنتجات" at bounding box center [1415, 138] width 87 height 22
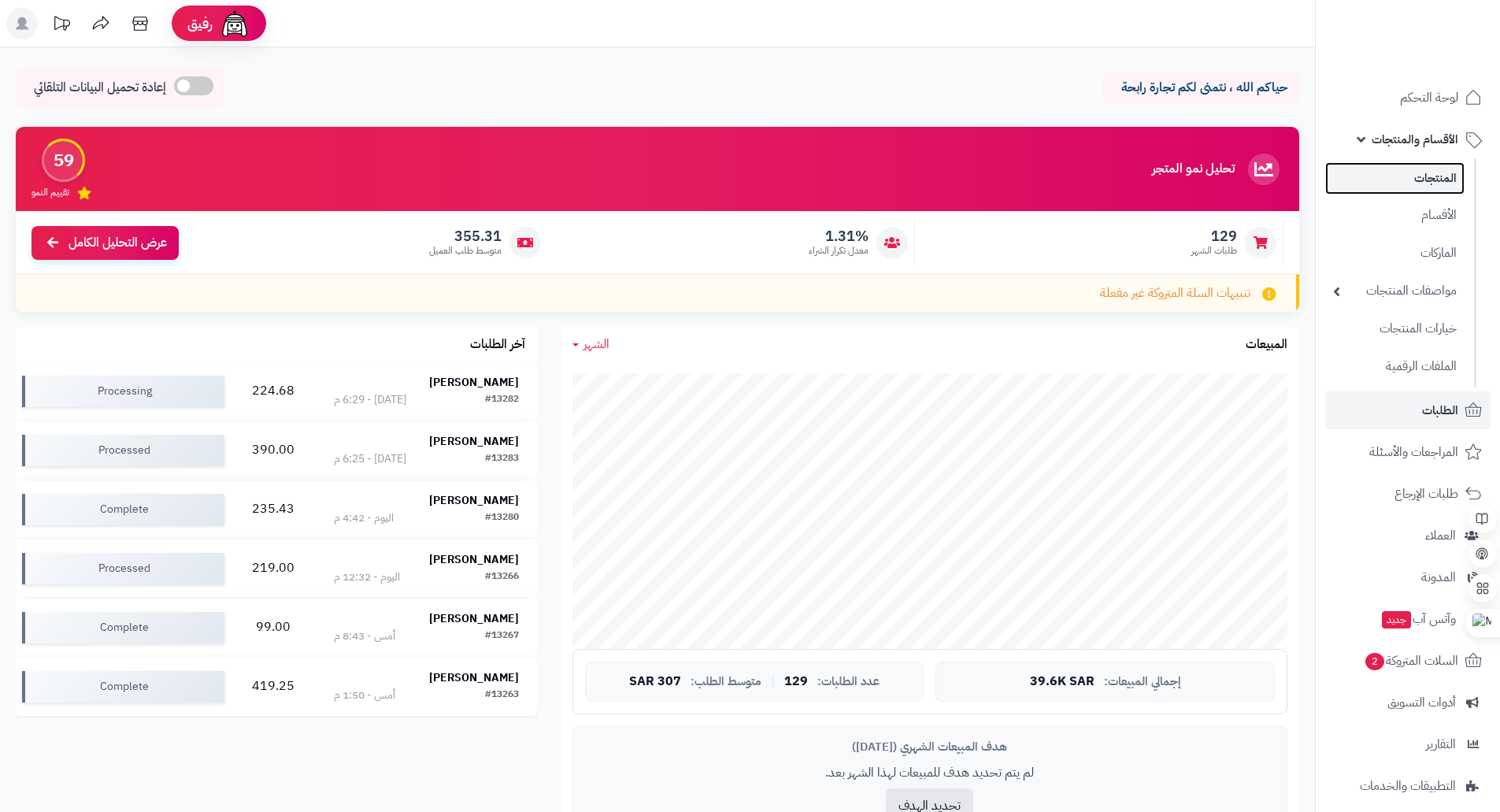
click at [1424, 187] on link "المنتجات" at bounding box center [1395, 179] width 139 height 32
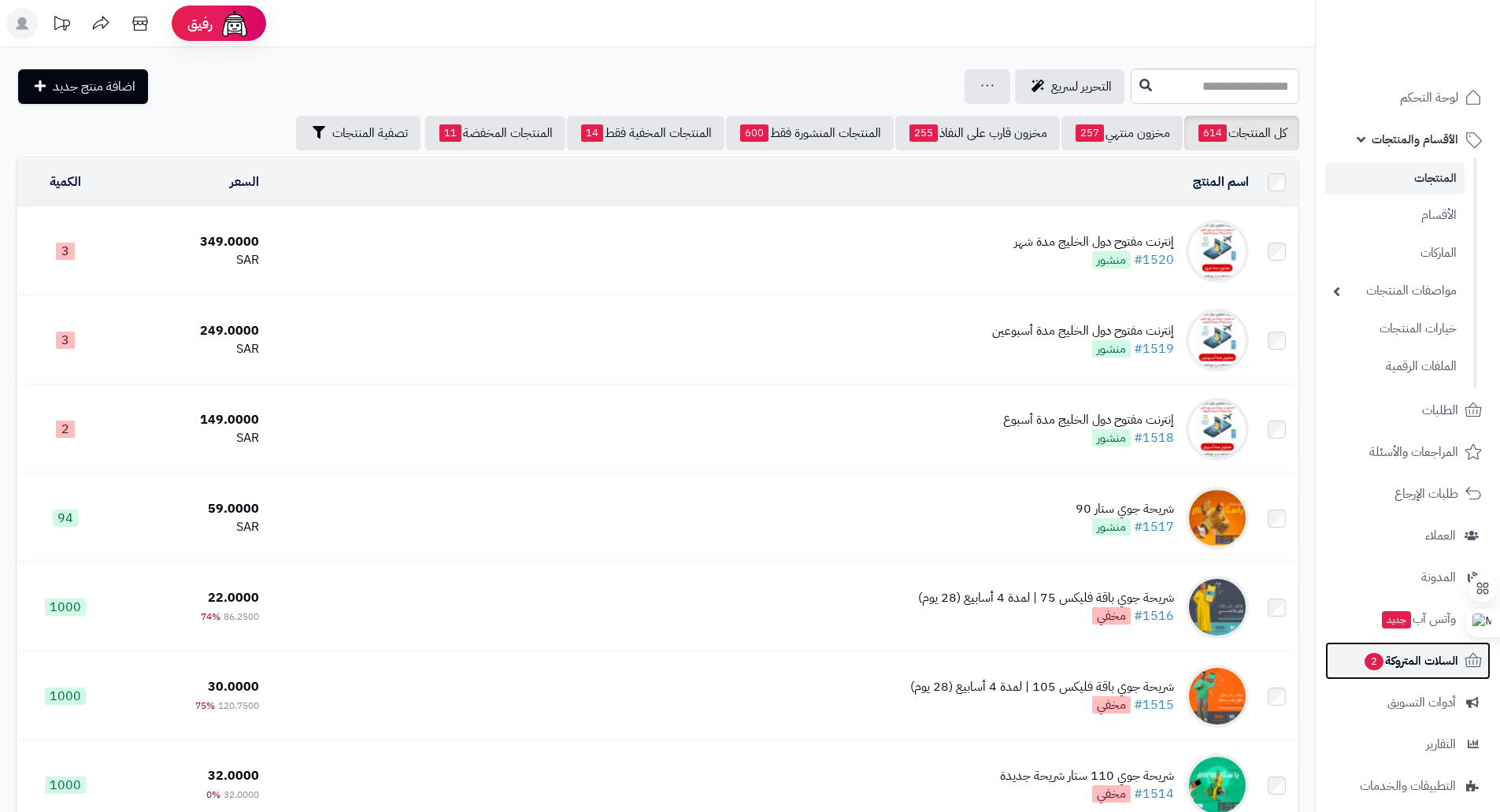
click at [1395, 652] on span "السلات المتروكة 2" at bounding box center [1410, 660] width 95 height 22
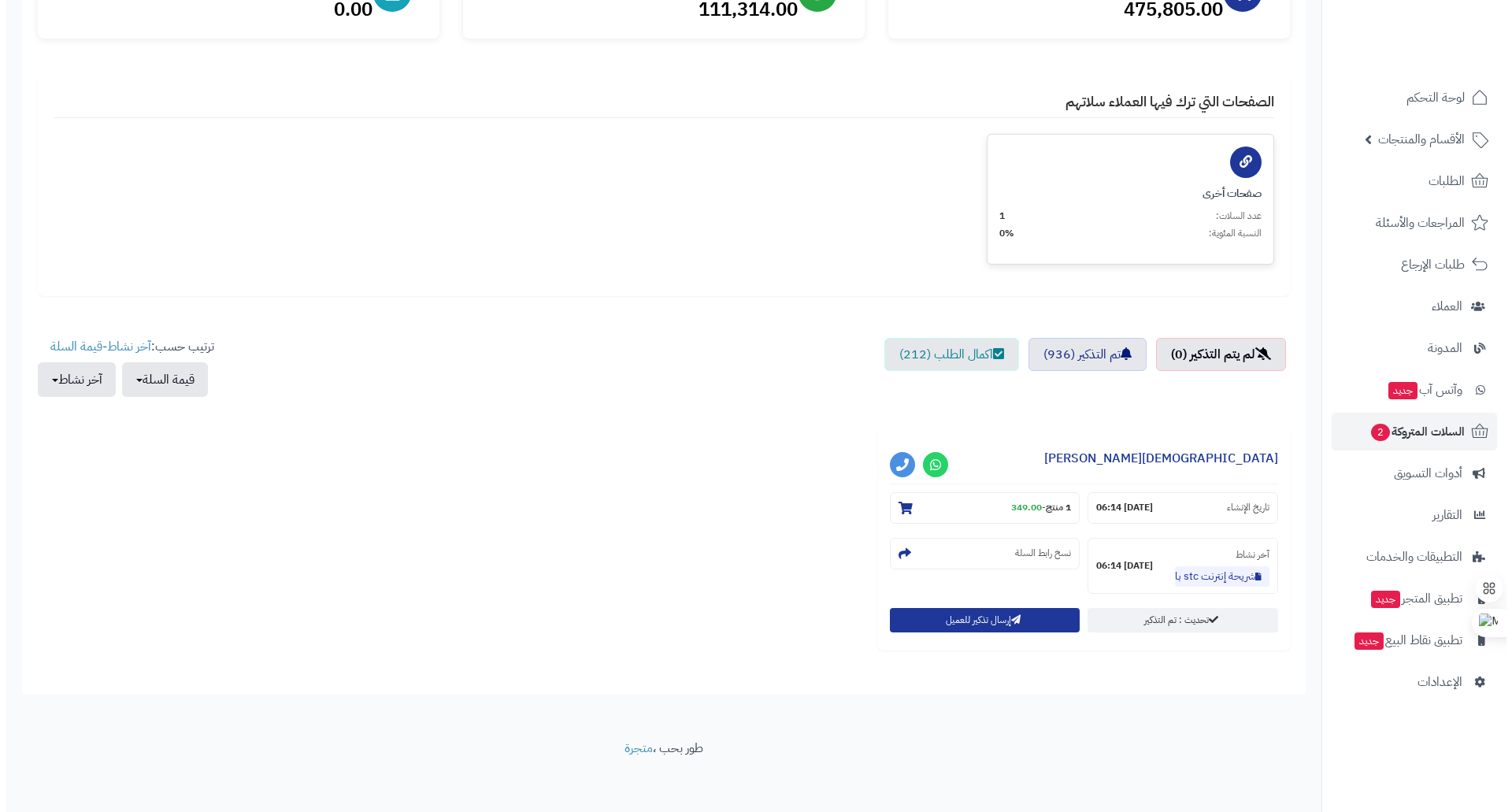
scroll to position [245, 0]
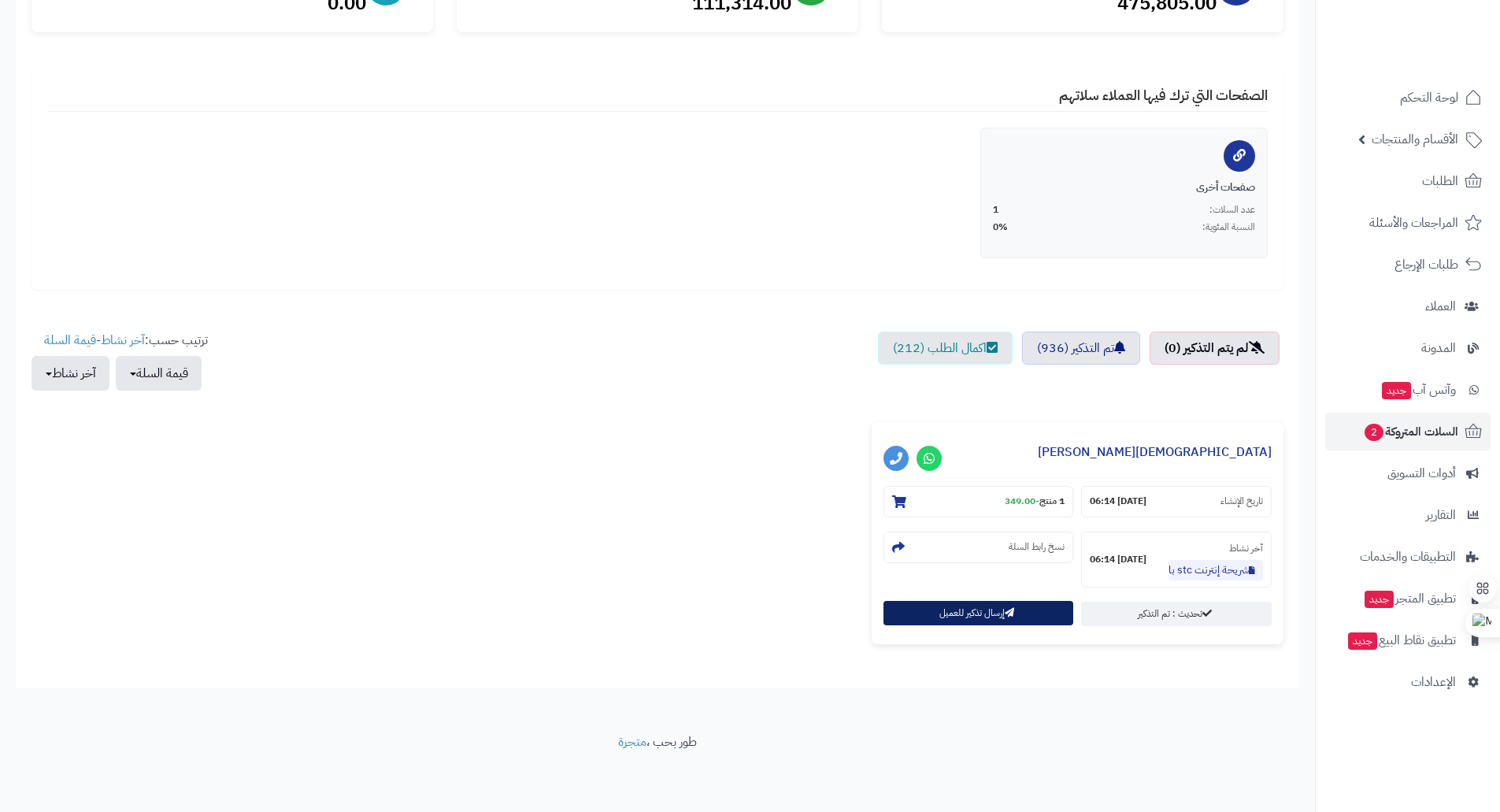
click at [981, 607] on button "إرسال تذكير للعميل" at bounding box center [979, 612] width 191 height 24
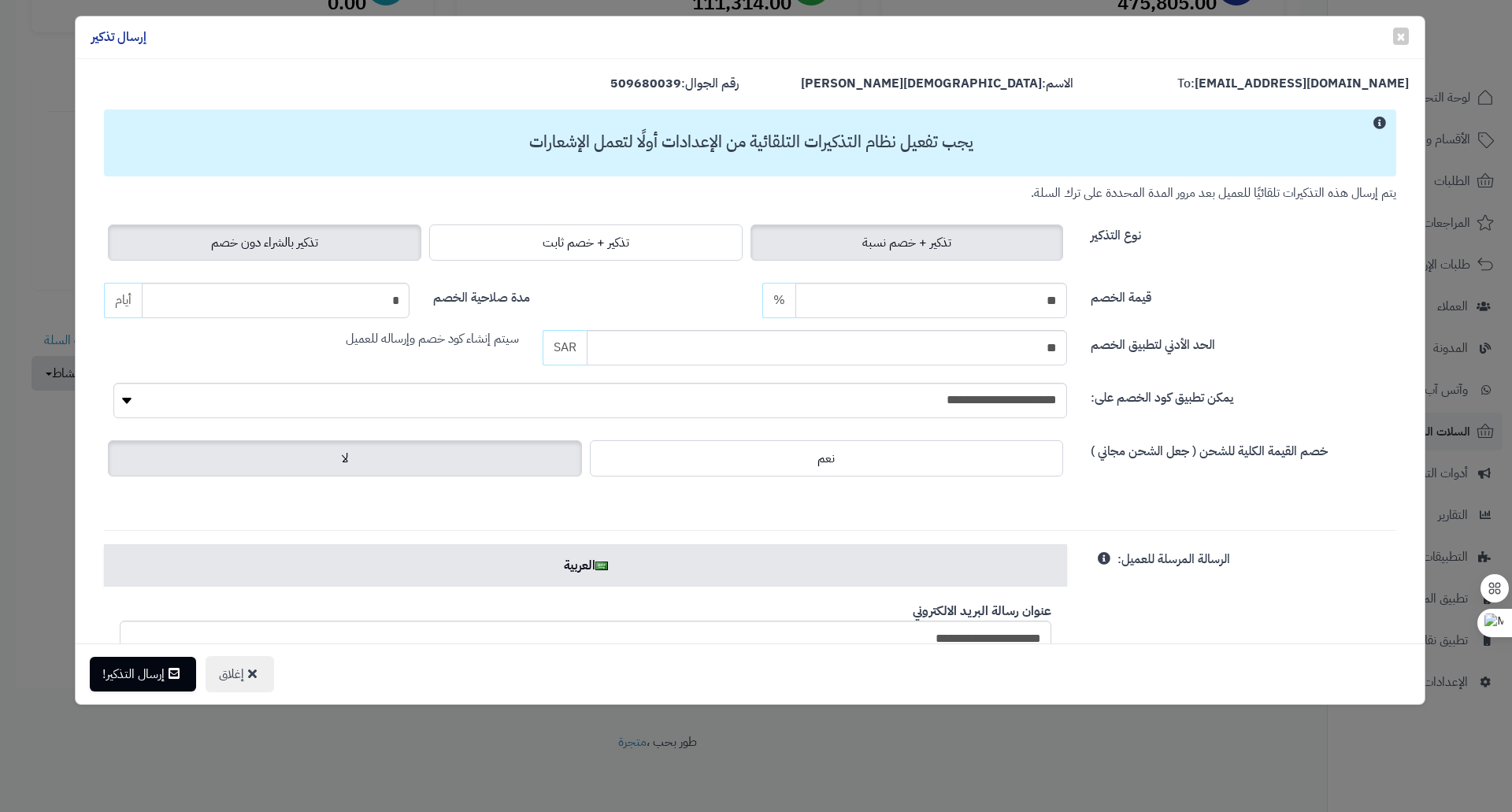
click at [286, 250] on span "تذكير بالشراء دون خصم" at bounding box center [264, 242] width 107 height 19
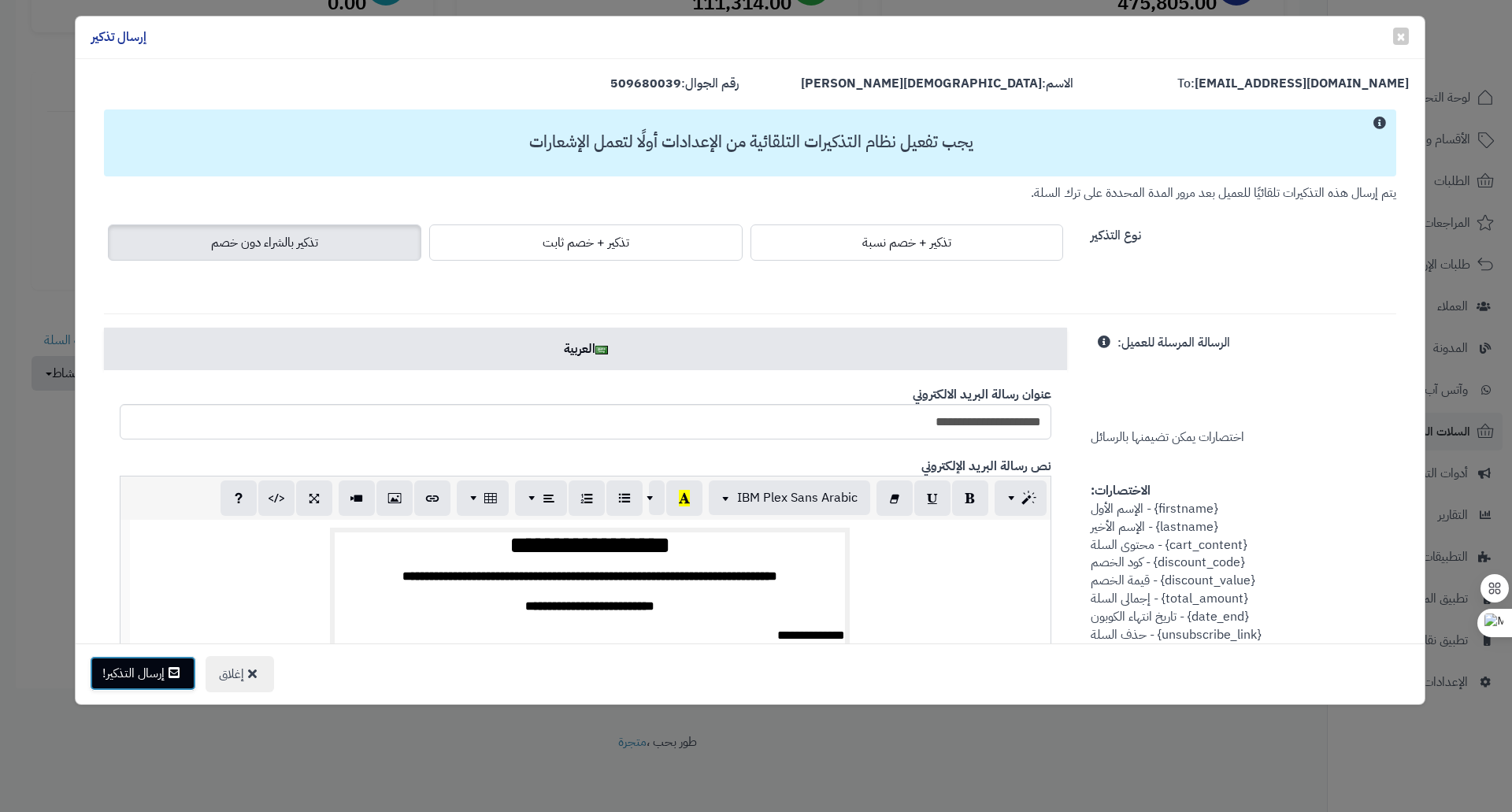
click at [147, 678] on button "إرسال التذكير!" at bounding box center [143, 673] width 106 height 35
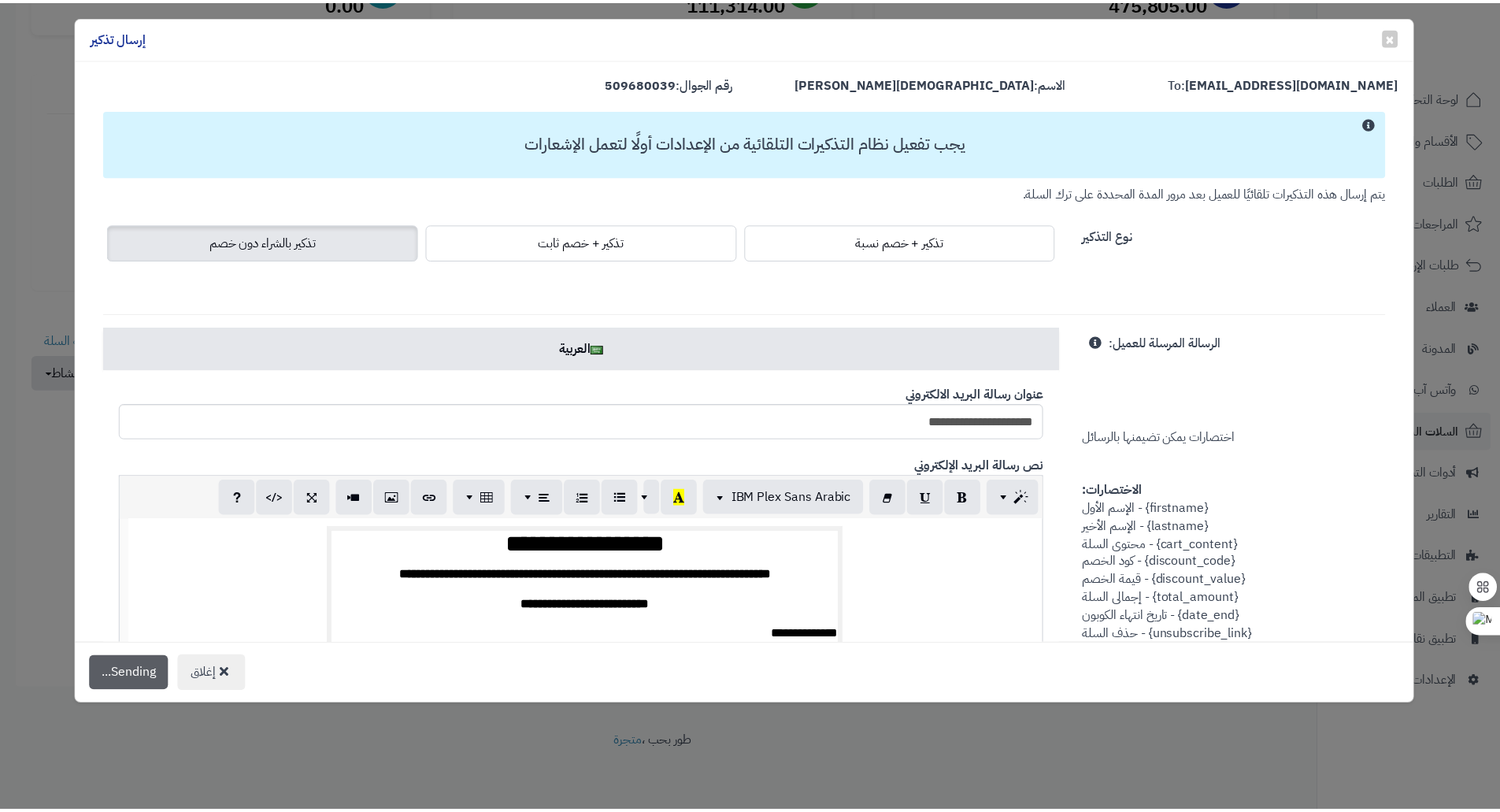
scroll to position [296, 0]
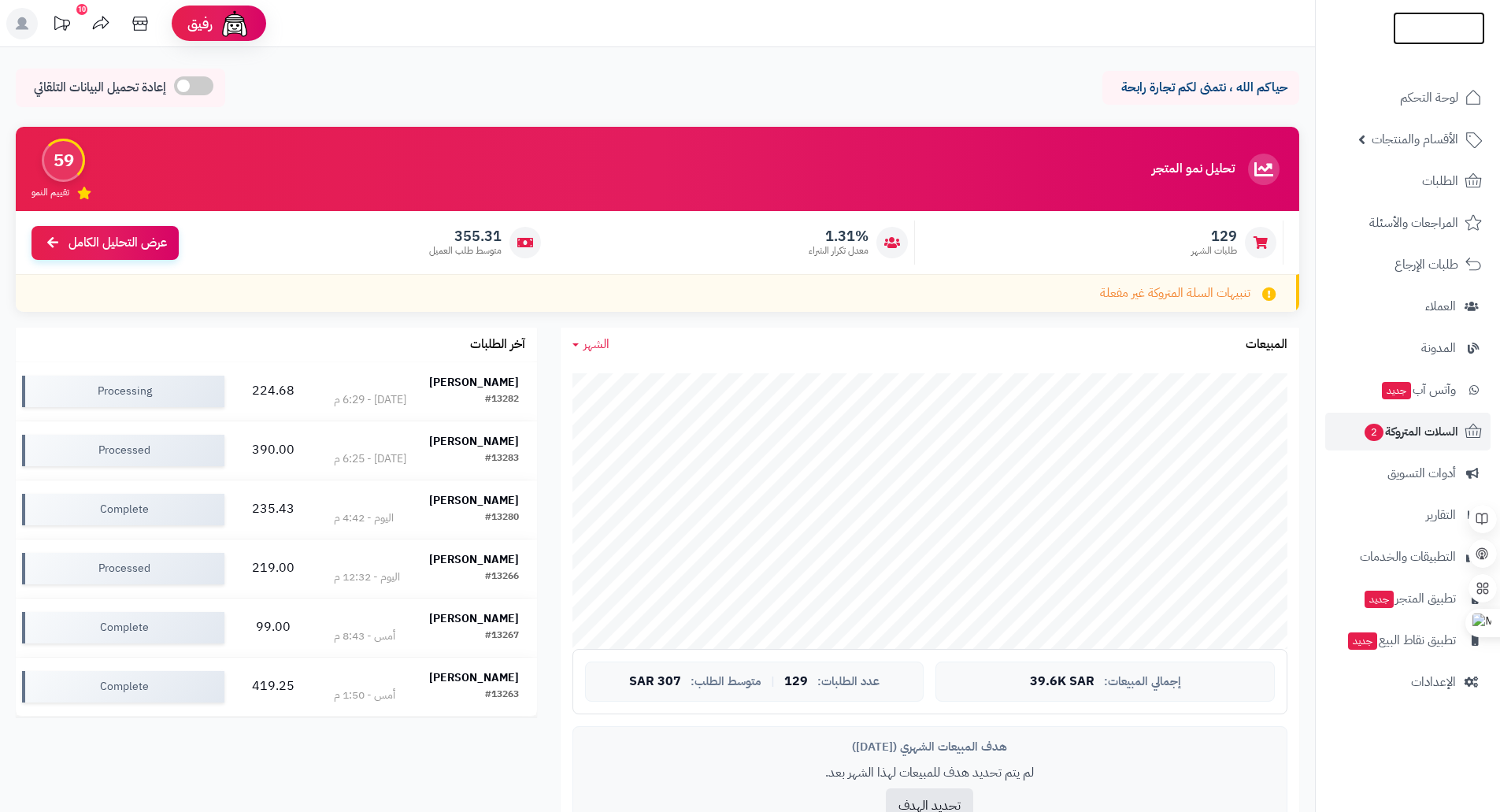
click at [1445, 45] on img at bounding box center [1439, 61] width 92 height 33
